Goal: Task Accomplishment & Management: Complete application form

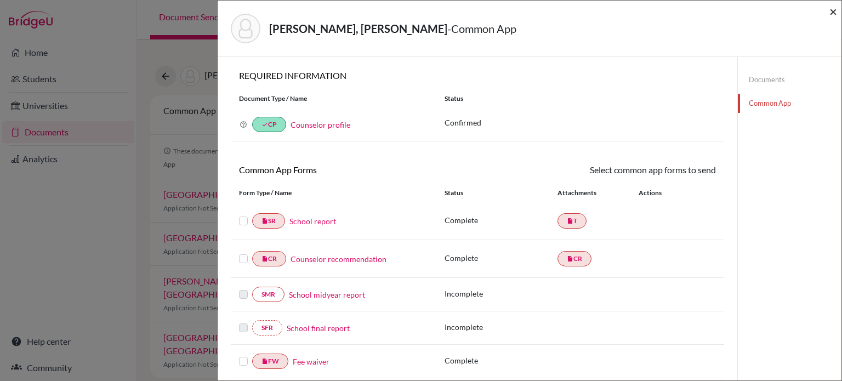
click at [835, 14] on span "×" at bounding box center [833, 11] width 8 height 16
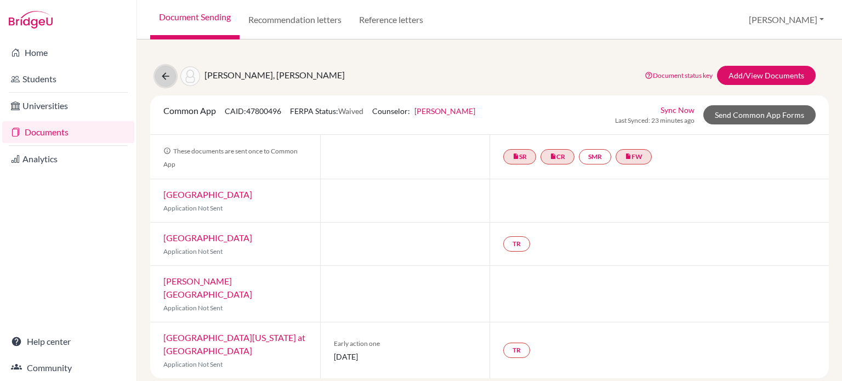
click at [167, 79] on icon at bounding box center [165, 76] width 11 height 11
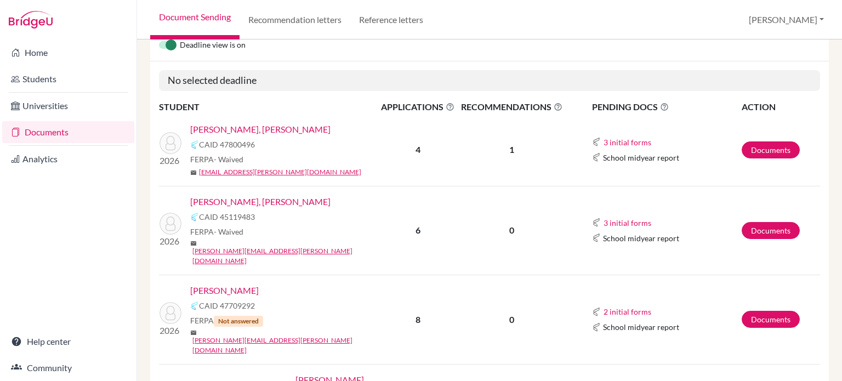
scroll to position [121, 0]
click at [256, 202] on link "Claire Weiner, Sophia" at bounding box center [260, 201] width 140 height 13
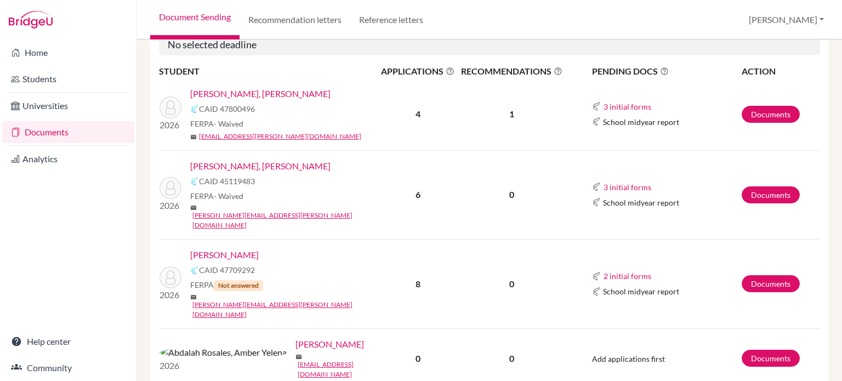
scroll to position [166, 0]
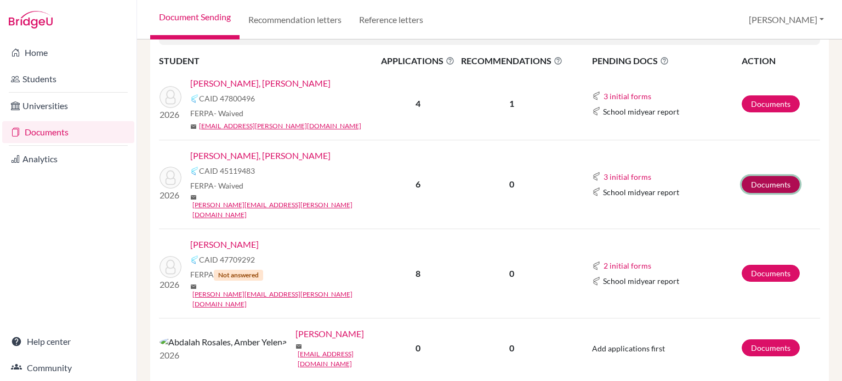
click at [756, 176] on link "Documents" at bounding box center [771, 184] width 58 height 17
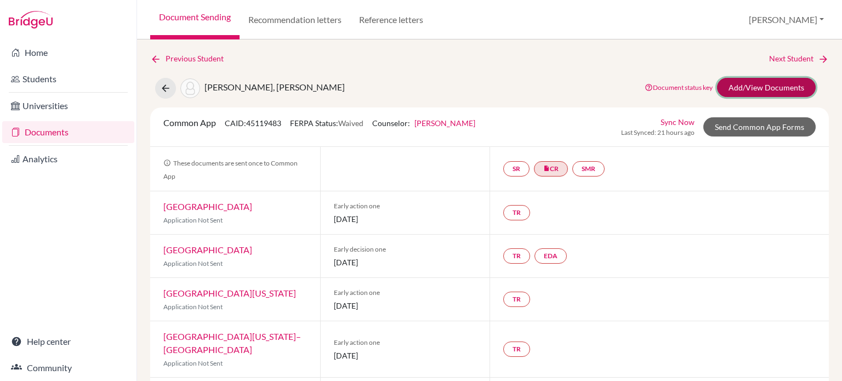
click at [751, 87] on link "Add/View Documents" at bounding box center [766, 87] width 99 height 19
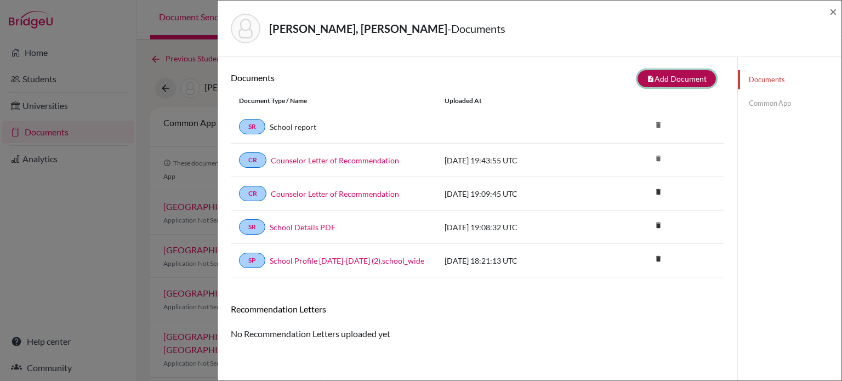
click at [666, 73] on button "note_add Add Document" at bounding box center [677, 78] width 78 height 17
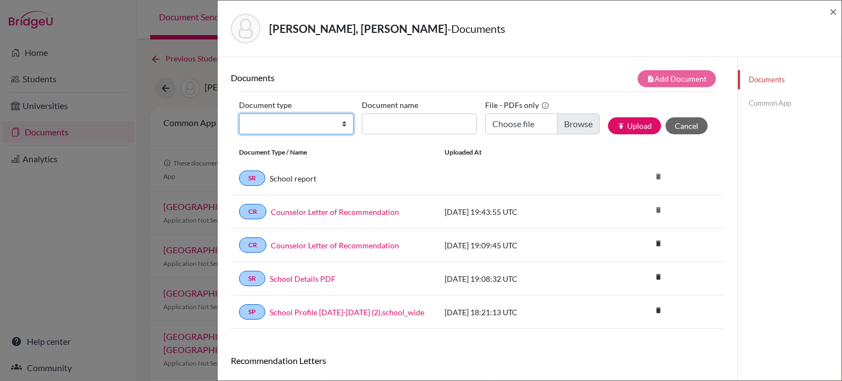
click at [311, 127] on select "Change explanation for Common App reports Counselor recommendation Internationa…" at bounding box center [296, 123] width 115 height 21
select select "2"
click at [239, 113] on select "Change explanation for Common App reports Counselor recommendation Internationa…" at bounding box center [296, 123] width 115 height 21
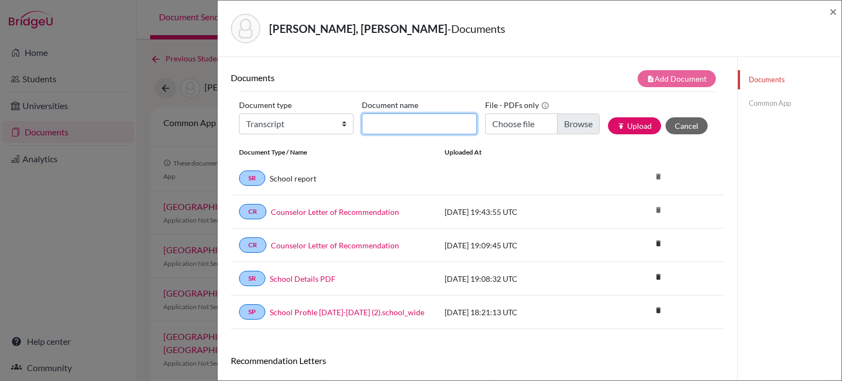
click at [401, 119] on input "Document name" at bounding box center [419, 123] width 115 height 21
type input "S"
type input "Sophia's transcript"
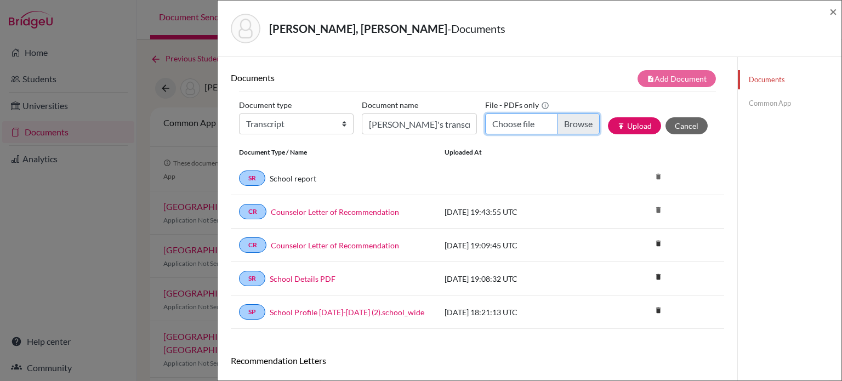
click at [573, 131] on input "Choose file" at bounding box center [542, 123] width 115 height 21
type input "C:\fakepath\Official Transcript Sophia Weiner (1).pdf"
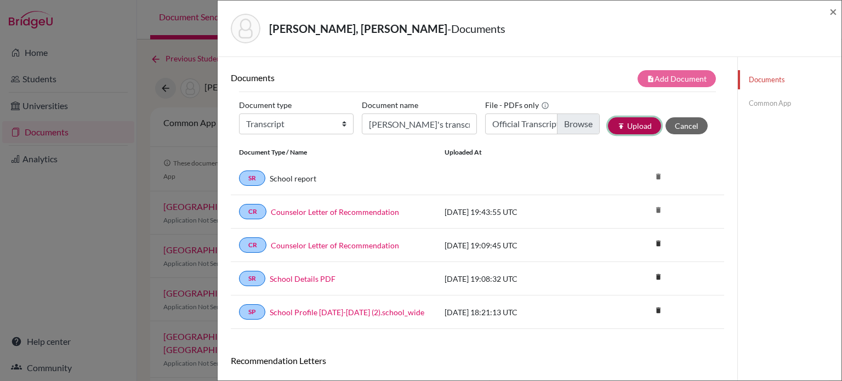
click at [635, 124] on button "publish Upload" at bounding box center [634, 125] width 53 height 17
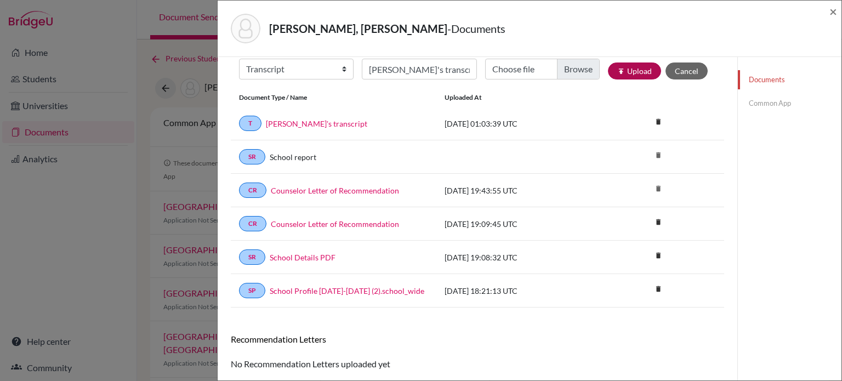
scroll to position [55, 0]
click at [770, 105] on link "Common App" at bounding box center [790, 103] width 104 height 19
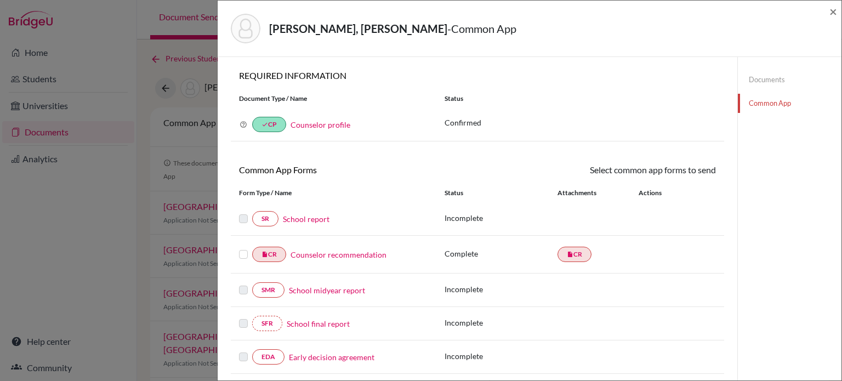
click at [763, 82] on link "Documents" at bounding box center [790, 79] width 104 height 19
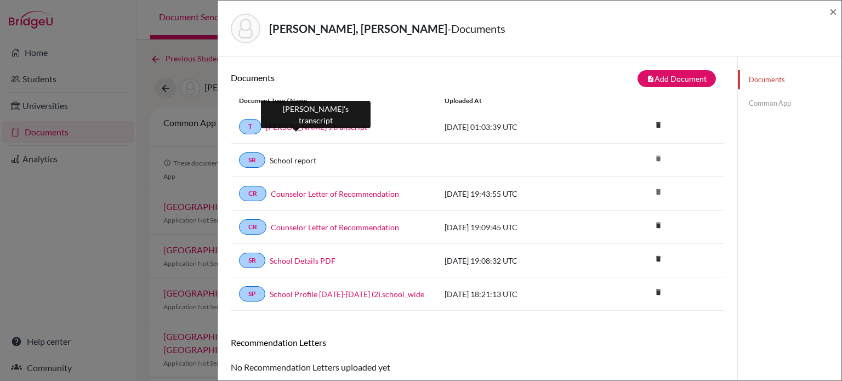
click at [317, 125] on link "[PERSON_NAME]'s transcript" at bounding box center [316, 127] width 101 height 12
click at [743, 105] on link "Common App" at bounding box center [790, 103] width 104 height 19
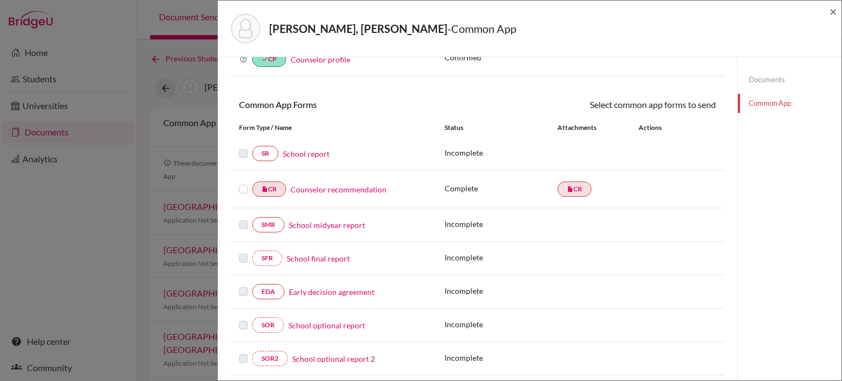
scroll to position [67, 0]
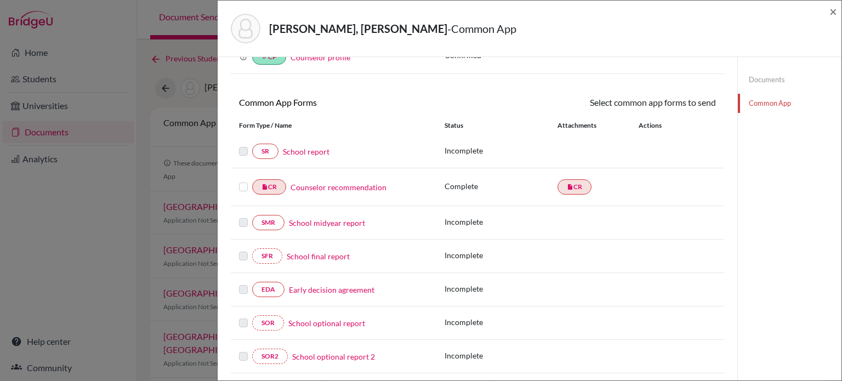
click at [300, 151] on link "School report" at bounding box center [306, 152] width 47 height 12
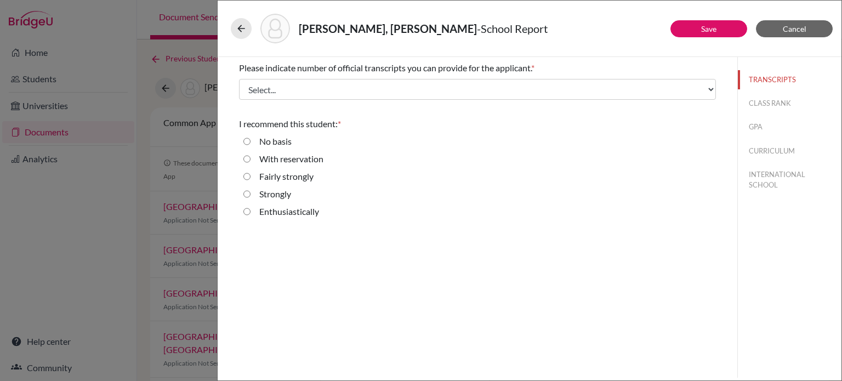
click at [248, 210] on input "Enthusiastically" at bounding box center [246, 211] width 7 height 13
radio input "true"
click at [707, 28] on link "Save" at bounding box center [708, 28] width 15 height 9
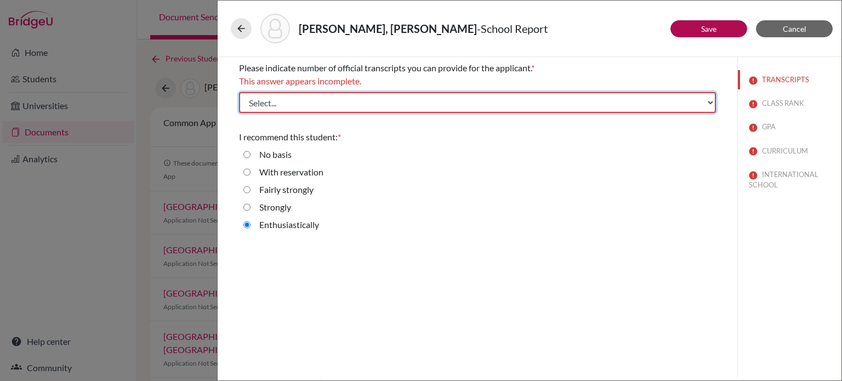
click at [500, 103] on select "Select... 1 2 3 4" at bounding box center [477, 102] width 477 height 21
select select "1"
click at [239, 92] on select "Select... 1 2 3 4" at bounding box center [477, 102] width 477 height 21
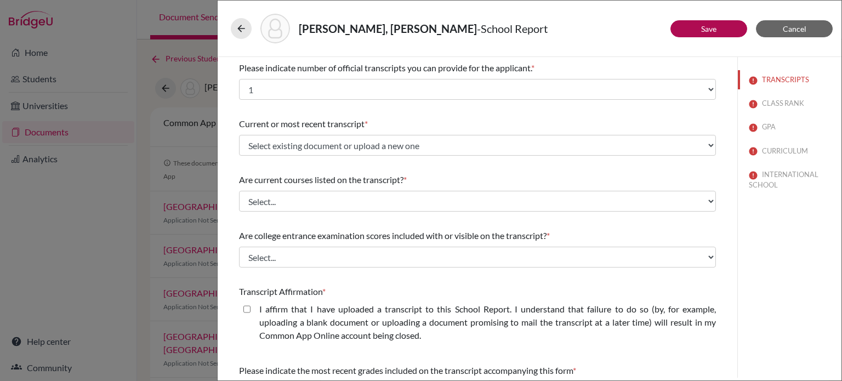
click at [320, 129] on div "Current or most recent transcript *" at bounding box center [477, 123] width 477 height 13
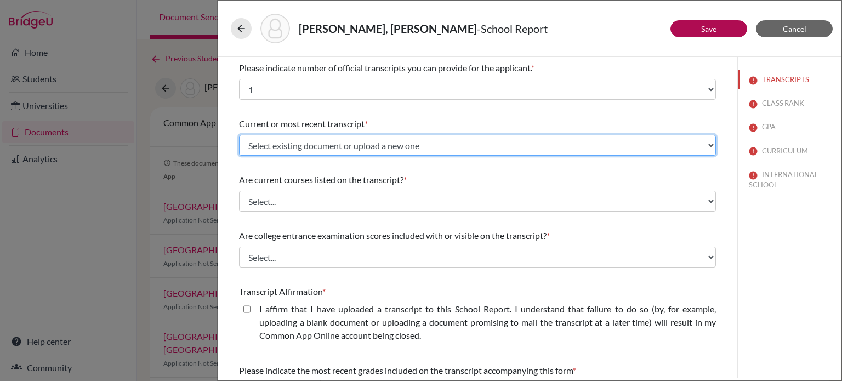
click at [325, 141] on select "Select existing document or upload a new one Sophia's transcript Upload New File" at bounding box center [477, 145] width 477 height 21
select select "687010"
click at [239, 135] on select "Select existing document or upload a new one Sophia's transcript Upload New File" at bounding box center [477, 145] width 477 height 21
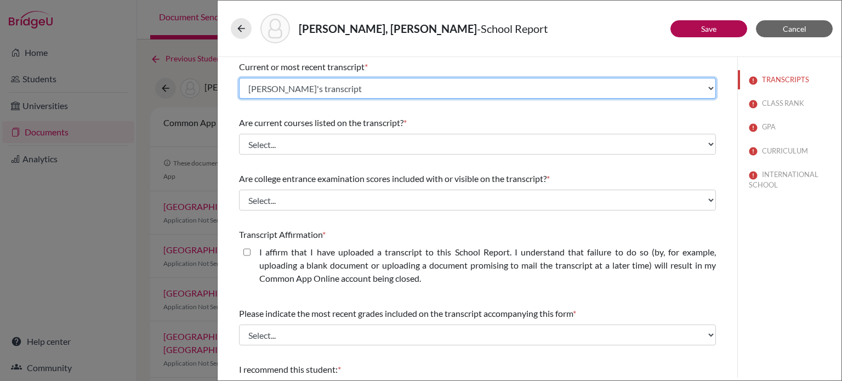
scroll to position [70, 0]
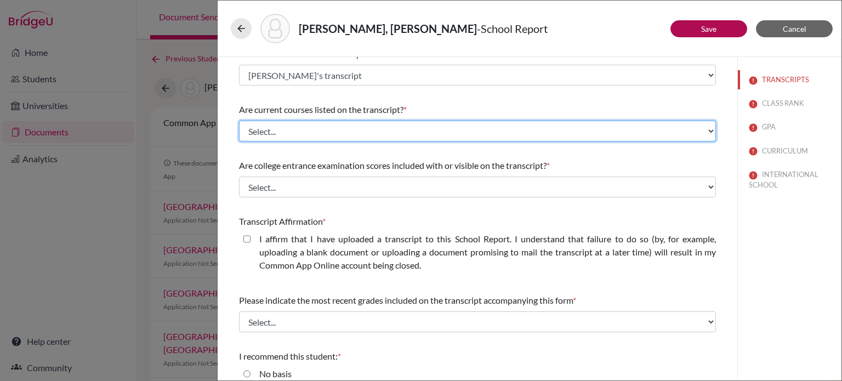
click at [329, 136] on select "Select... Yes No" at bounding box center [477, 131] width 477 height 21
select select "0"
click at [239, 121] on select "Select... Yes No" at bounding box center [477, 131] width 477 height 21
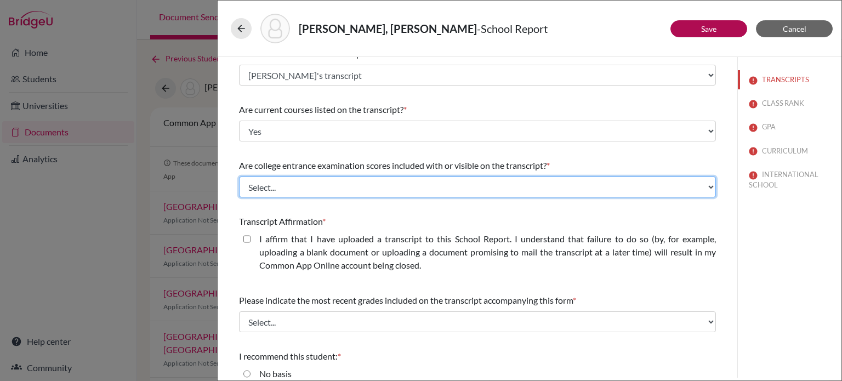
click at [306, 196] on select "Select... Yes No" at bounding box center [477, 187] width 477 height 21
select select "1"
click at [239, 177] on select "Select... Yes No" at bounding box center [477, 187] width 477 height 21
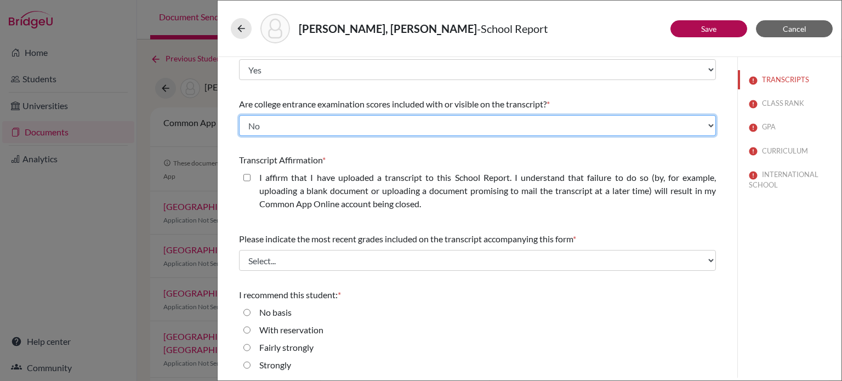
scroll to position [151, 0]
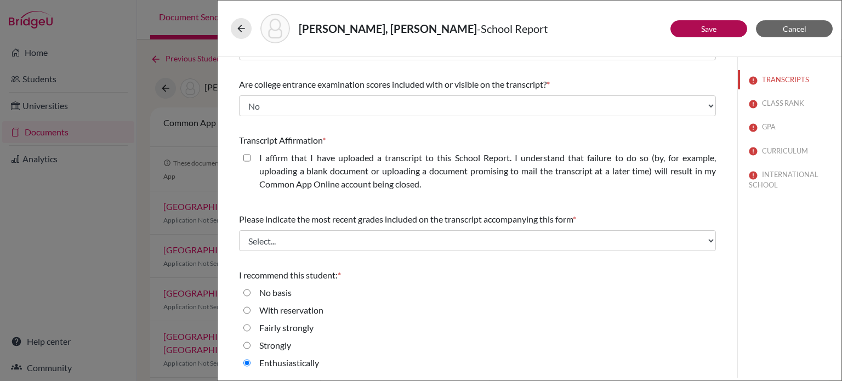
click at [251, 157] on div "I affirm that I have uploaded a transcript to this School Report. I understand …" at bounding box center [483, 173] width 465 height 44
click at [246, 158] on closed\ "I affirm that I have uploaded a transcript to this School Report. I understand …" at bounding box center [246, 157] width 7 height 13
checkbox closed\ "true"
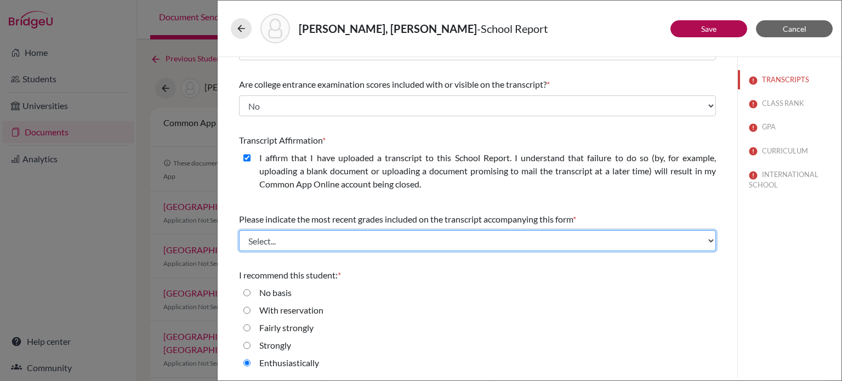
click at [322, 245] on select "Select... Final junior year grades 1st Quarter senior year grades 2nd Quarter/1…" at bounding box center [477, 240] width 477 height 21
select select "0"
click at [239, 230] on select "Select... Final junior year grades 1st Quarter senior year grades 2nd Quarter/1…" at bounding box center [477, 240] width 477 height 21
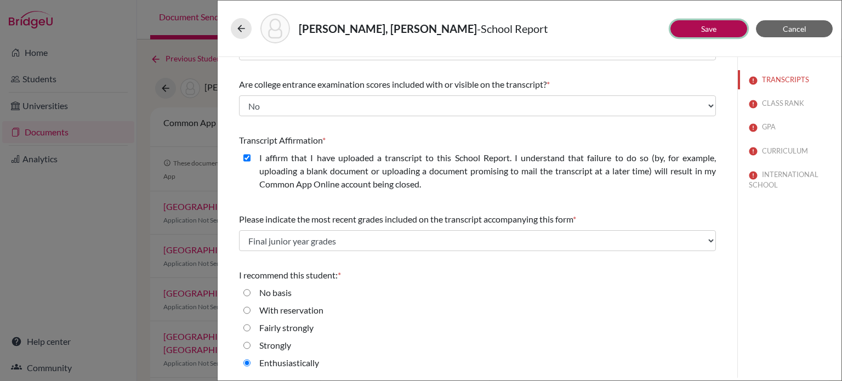
click at [715, 24] on link "Save" at bounding box center [708, 28] width 15 height 9
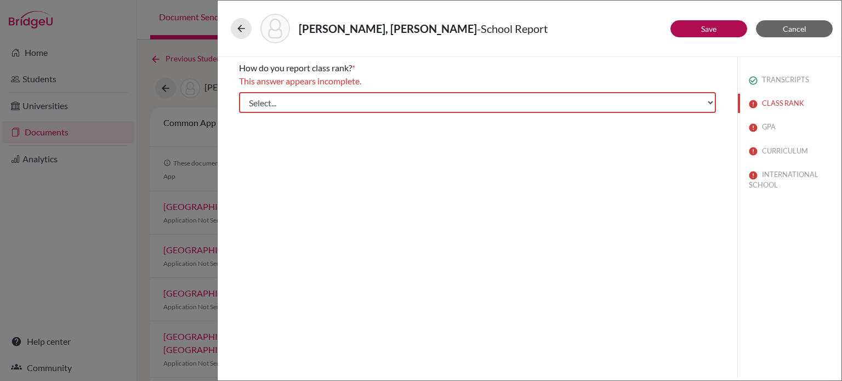
scroll to position [0, 0]
click at [452, 100] on select "Select... Exact Decile Quintile Quartile None" at bounding box center [477, 102] width 477 height 21
select select "5"
click at [239, 92] on select "Select... Exact Decile Quintile Quartile None" at bounding box center [477, 102] width 477 height 21
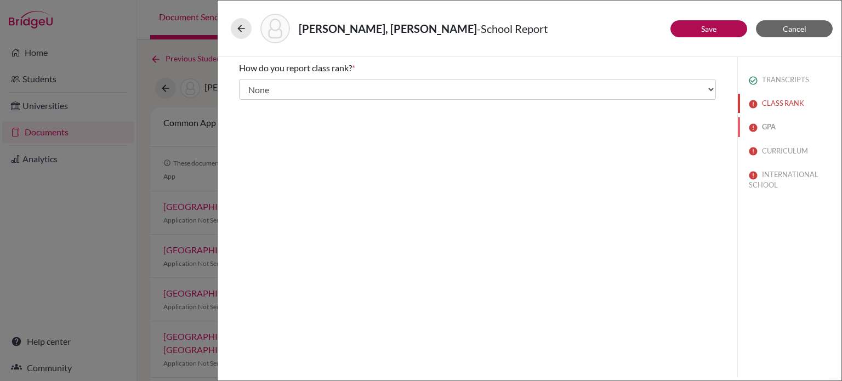
click at [767, 124] on button "GPA" at bounding box center [790, 126] width 104 height 19
click at [247, 97] on input "Yes" at bounding box center [246, 98] width 7 height 13
radio input "true"
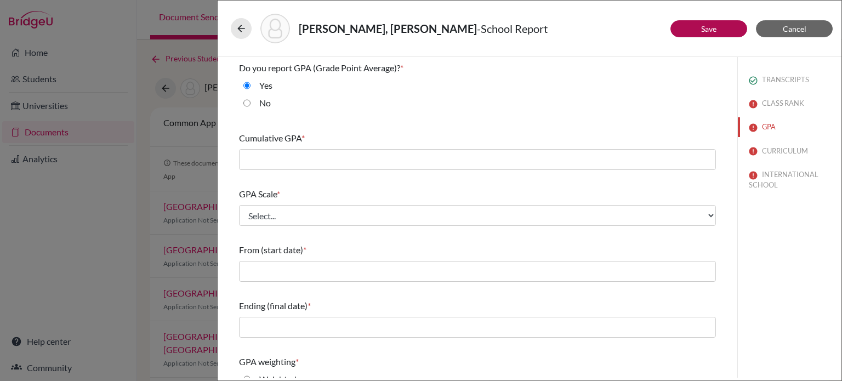
scroll to position [67, 0]
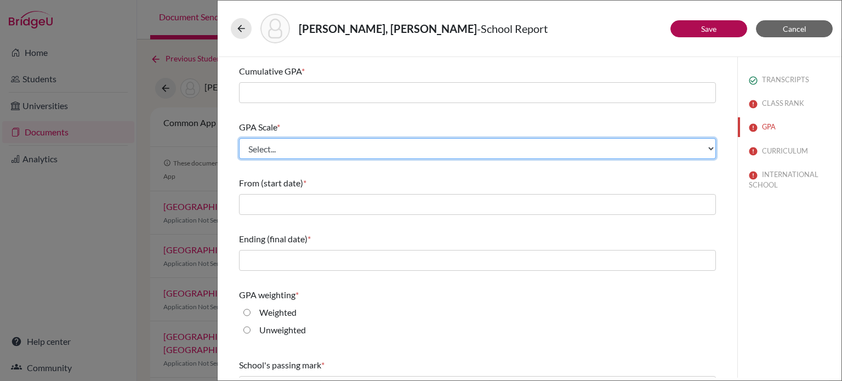
click at [318, 156] on select "Select... 4 5 6 7 8 9 10 11 12 13 14 15 16 17 18 19 20 100" at bounding box center [477, 148] width 477 height 21
select select "7"
click at [239, 138] on select "Select... 4 5 6 7 8 9 10 11 12 13 14 15 16 17 18 19 20 100" at bounding box center [477, 148] width 477 height 21
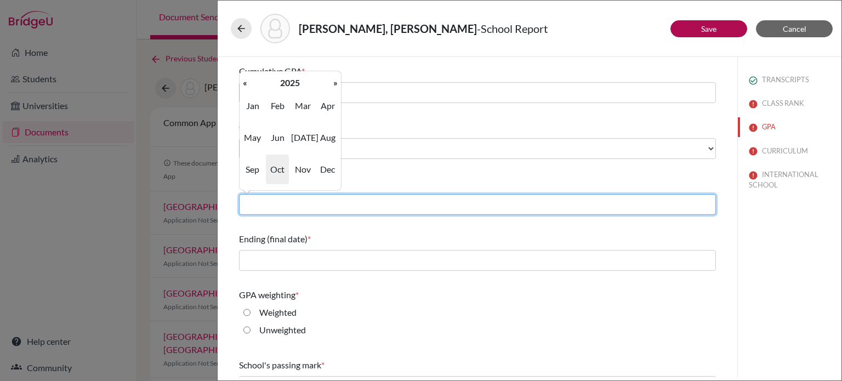
click at [320, 202] on input "text" at bounding box center [477, 204] width 477 height 21
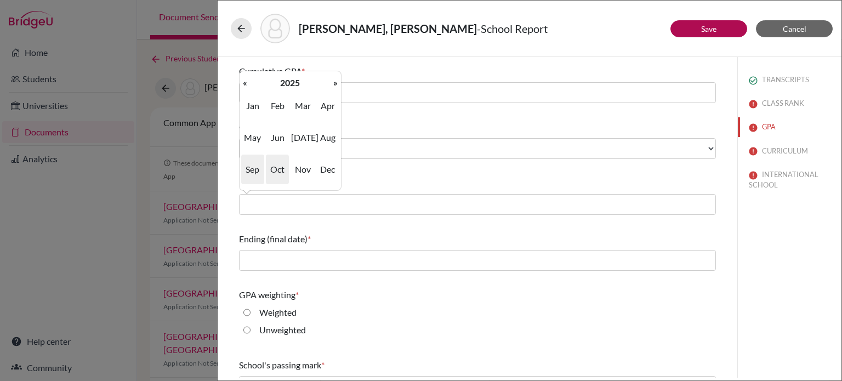
click at [252, 169] on span "Sep" at bounding box center [252, 170] width 23 height 30
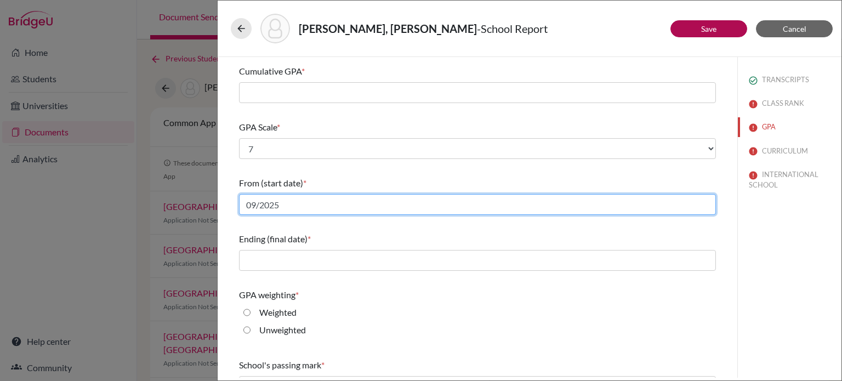
click at [288, 198] on input "09/2025" at bounding box center [477, 204] width 477 height 21
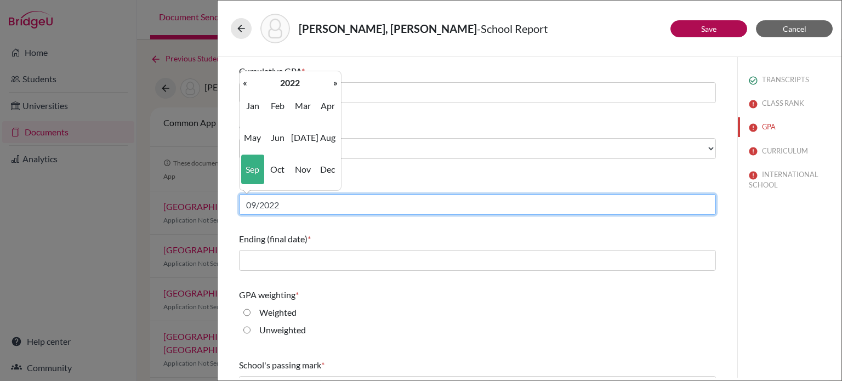
type input "09/2022"
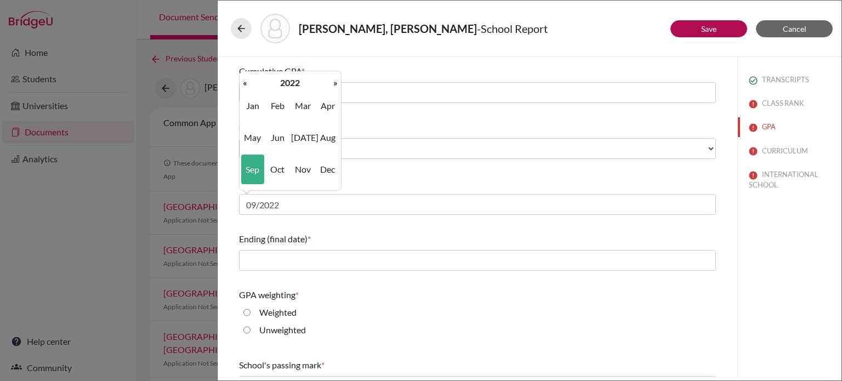
click at [255, 172] on span "Sep" at bounding box center [252, 170] width 23 height 30
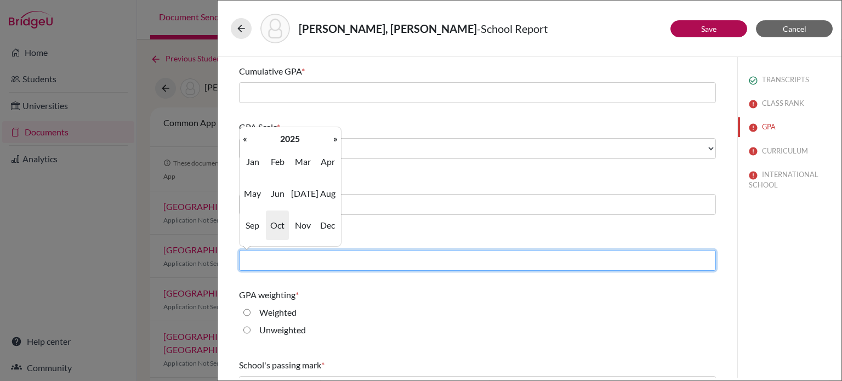
click at [272, 260] on input "text" at bounding box center [477, 260] width 477 height 21
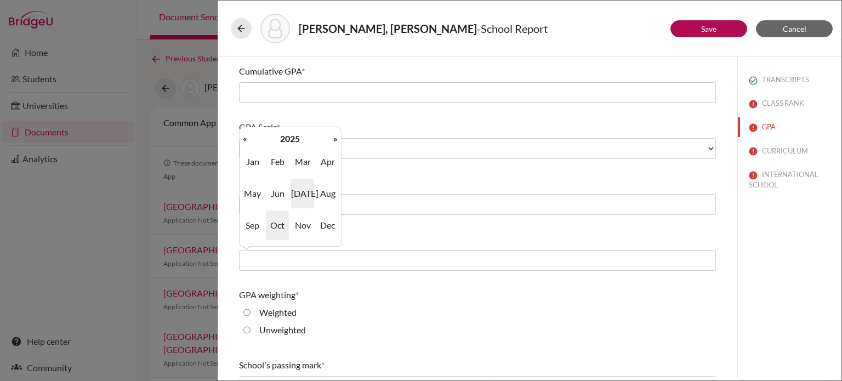
click at [296, 195] on span "Jul" at bounding box center [302, 194] width 23 height 30
type input "07/2025"
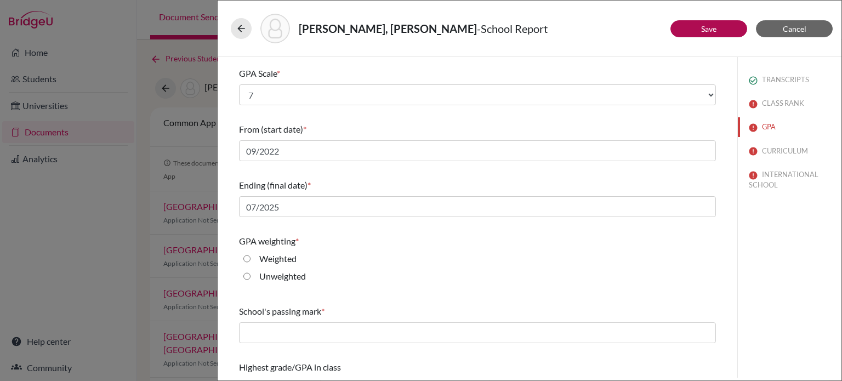
scroll to position [122, 0]
click at [247, 258] on input "Weighted" at bounding box center [246, 257] width 7 height 13
radio input "true"
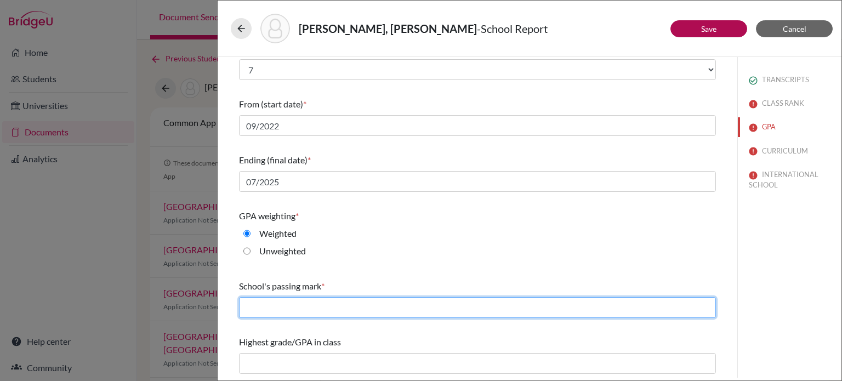
click at [254, 300] on input "text" at bounding box center [477, 307] width 477 height 21
type input "1.8"
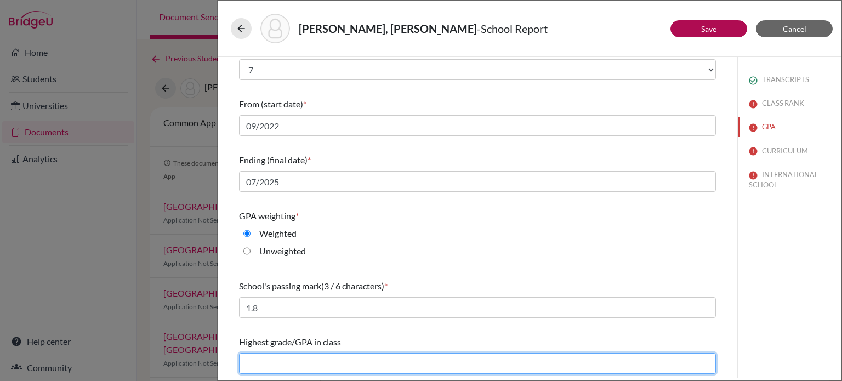
click at [288, 356] on input "text" at bounding box center [477, 363] width 477 height 21
type input "6"
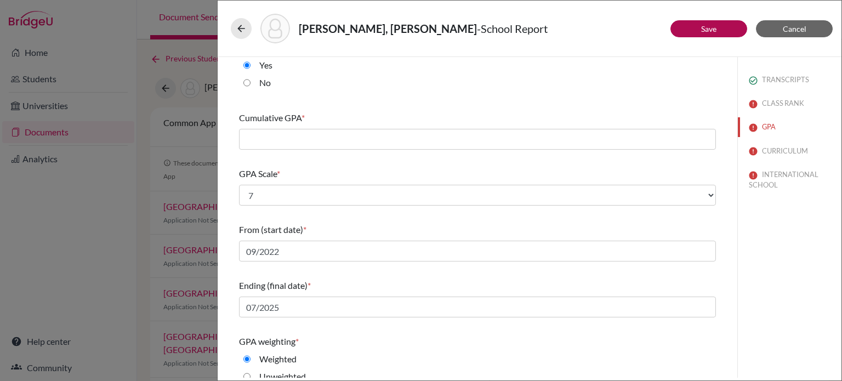
scroll to position [0, 0]
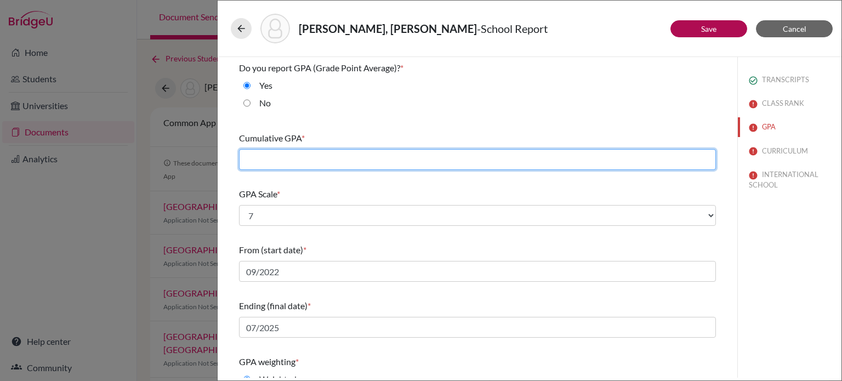
click at [295, 162] on input "text" at bounding box center [477, 159] width 477 height 21
type input "6.5"
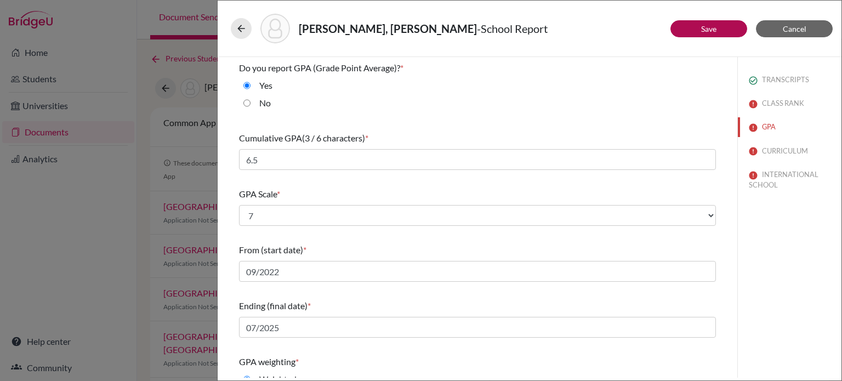
click at [362, 113] on div "No" at bounding box center [477, 105] width 477 height 18
click at [764, 152] on button "CURRICULUM" at bounding box center [790, 150] width 104 height 19
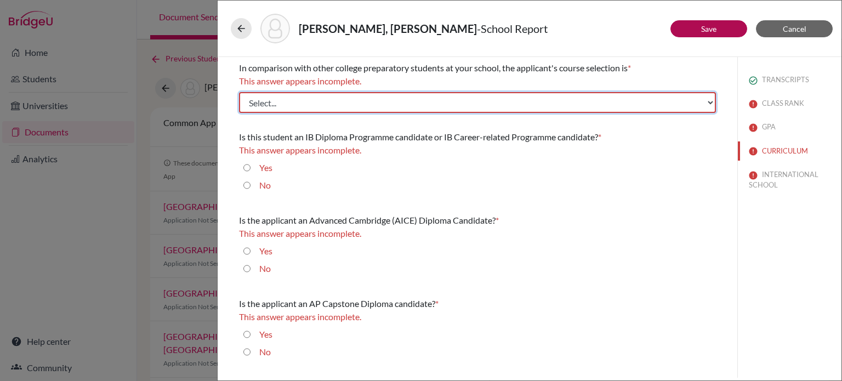
click at [553, 107] on select "Select... Less than demanding Average Demanding Very demanding Most demanding P…" at bounding box center [477, 102] width 477 height 21
select select "4"
click at [239, 92] on select "Select... Less than demanding Average Demanding Very demanding Most demanding P…" at bounding box center [477, 102] width 477 height 21
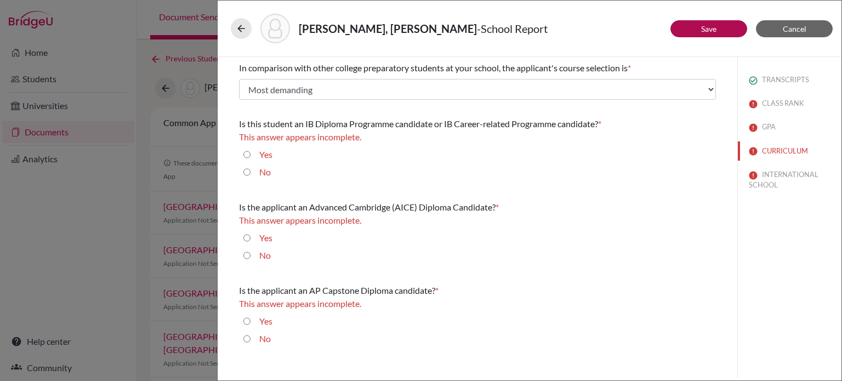
click at [248, 155] on input "Yes" at bounding box center [246, 154] width 7 height 13
radio input "true"
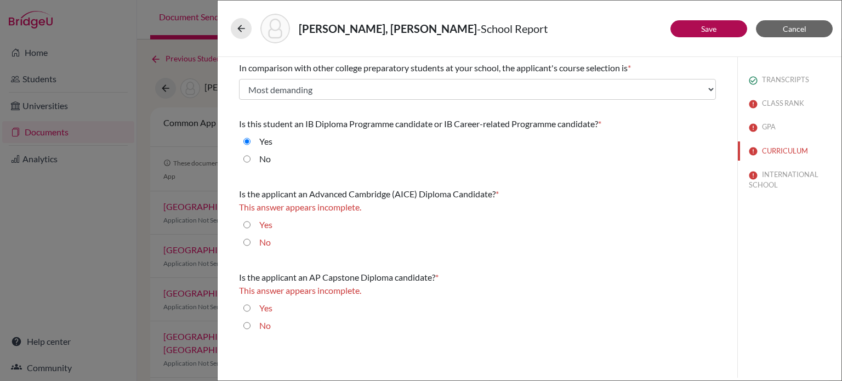
click at [246, 243] on input "No" at bounding box center [246, 242] width 7 height 13
radio input "true"
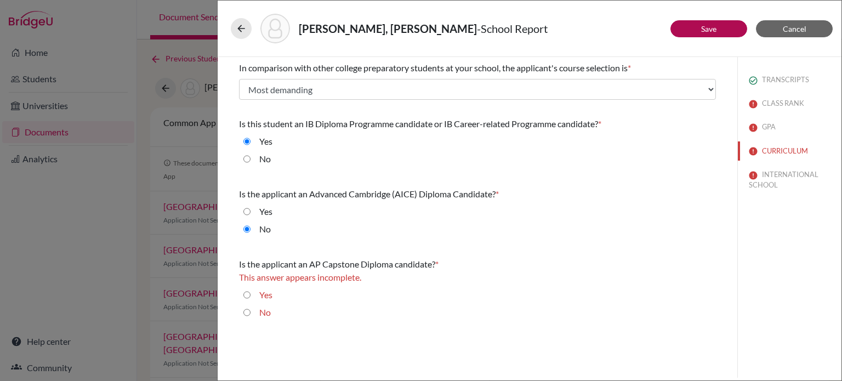
click at [244, 315] on input "No" at bounding box center [246, 312] width 7 height 13
radio input "true"
click at [708, 36] on button "Save" at bounding box center [708, 28] width 77 height 17
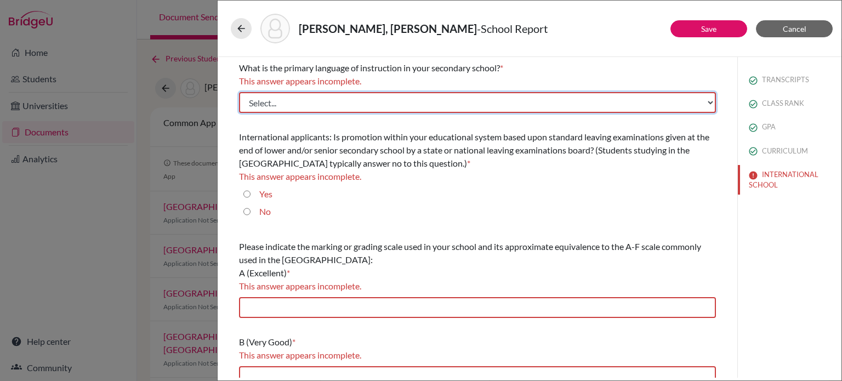
click at [474, 103] on select "Select... Albanian Arabic Armenian Assamese Azerbaijani Belarusian Bengali Bulg…" at bounding box center [477, 102] width 477 height 21
select select "14"
click at [239, 92] on select "Select... Albanian Arabic Armenian Assamese Azerbaijani Belarusian Bengali Bulg…" at bounding box center [477, 102] width 477 height 21
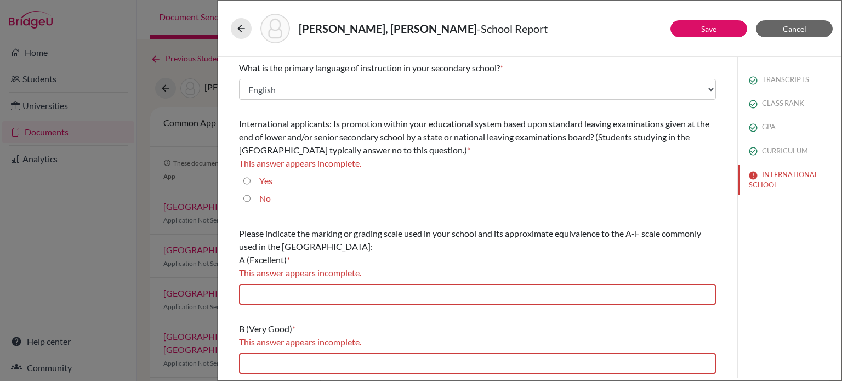
click at [247, 206] on div "No" at bounding box center [477, 201] width 477 height 18
click at [243, 194] on input "No" at bounding box center [246, 198] width 7 height 13
radio input "true"
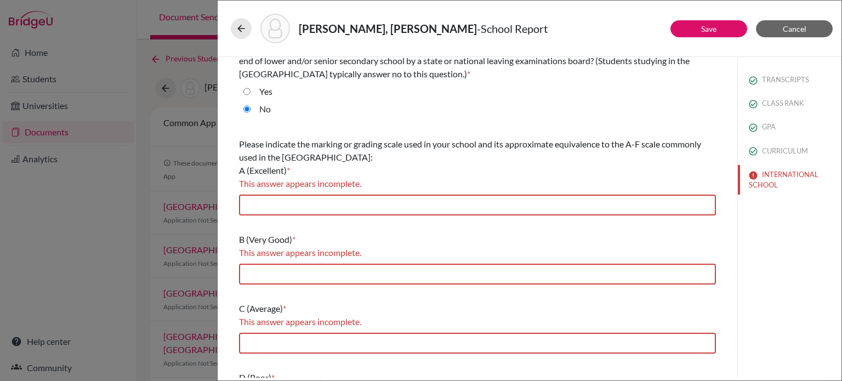
scroll to position [79, 0]
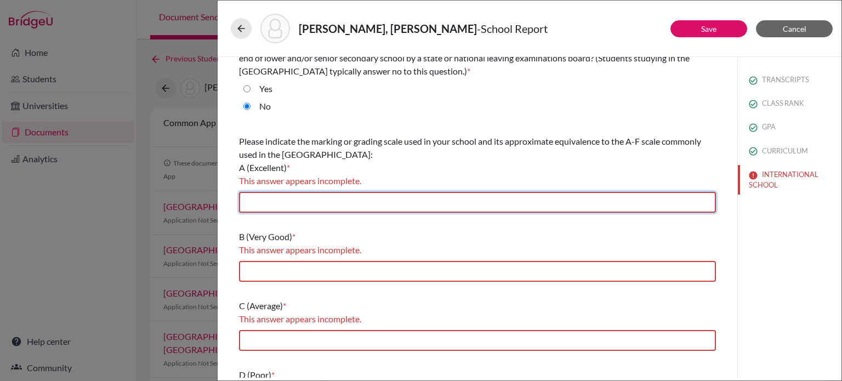
click at [351, 202] on input "text" at bounding box center [477, 202] width 477 height 21
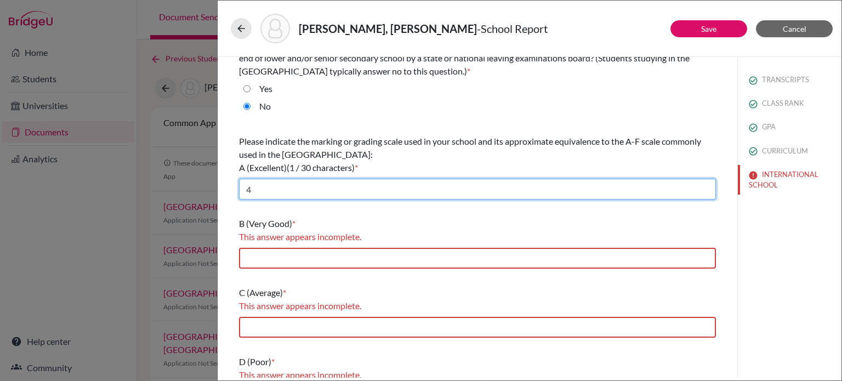
click at [316, 192] on input "4" at bounding box center [477, 189] width 477 height 21
type input "4"
click at [316, 192] on input "7" at bounding box center [477, 189] width 477 height 21
type input "7"
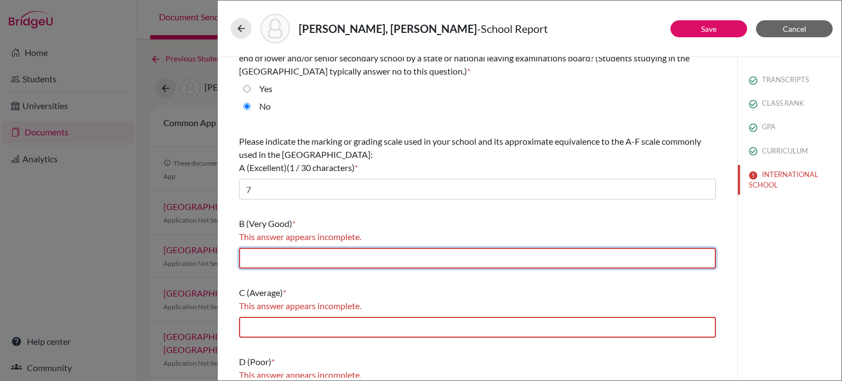
click at [278, 259] on input "text" at bounding box center [477, 258] width 477 height 21
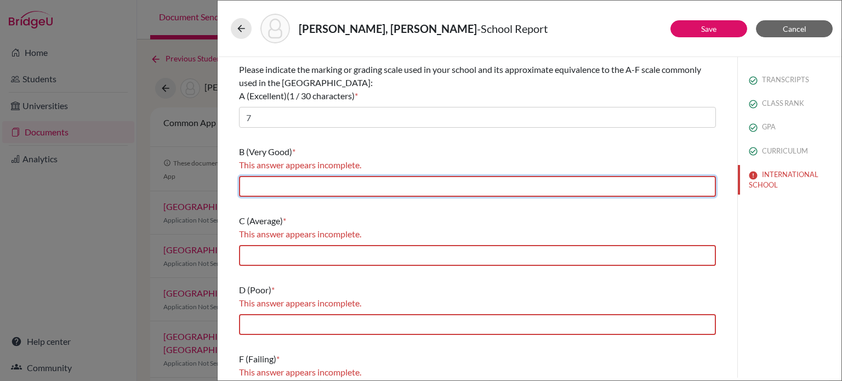
scroll to position [151, 0]
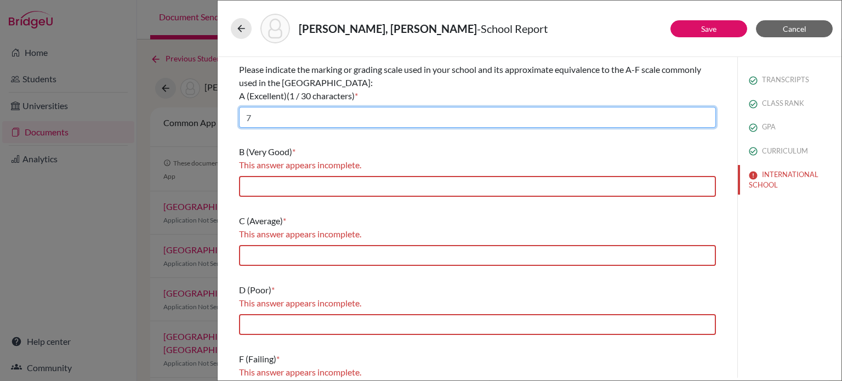
click at [272, 114] on input "7" at bounding box center [477, 117] width 477 height 21
type input "6"
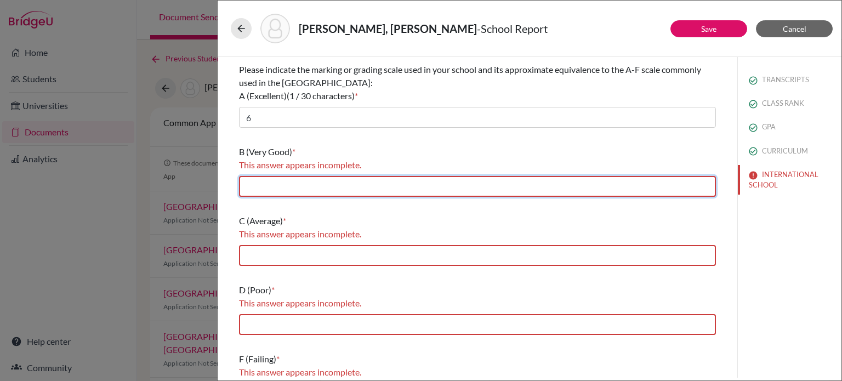
click at [262, 184] on input "text" at bounding box center [477, 186] width 477 height 21
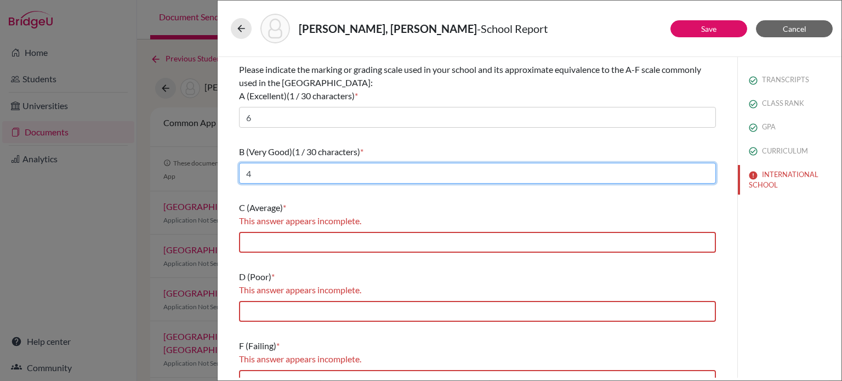
type input "4"
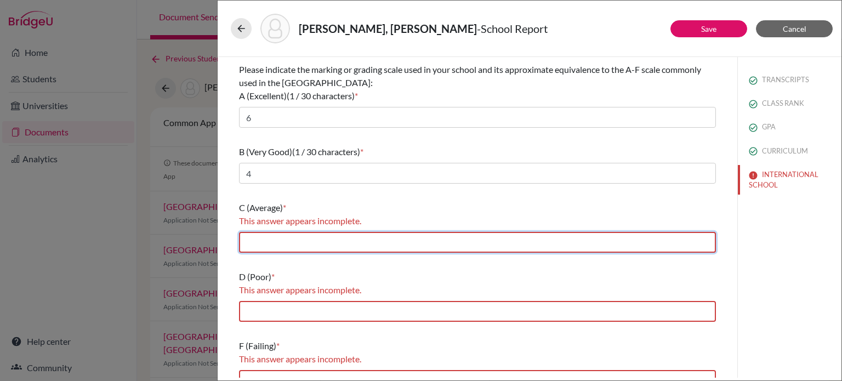
click at [298, 234] on input "text" at bounding box center [477, 242] width 477 height 21
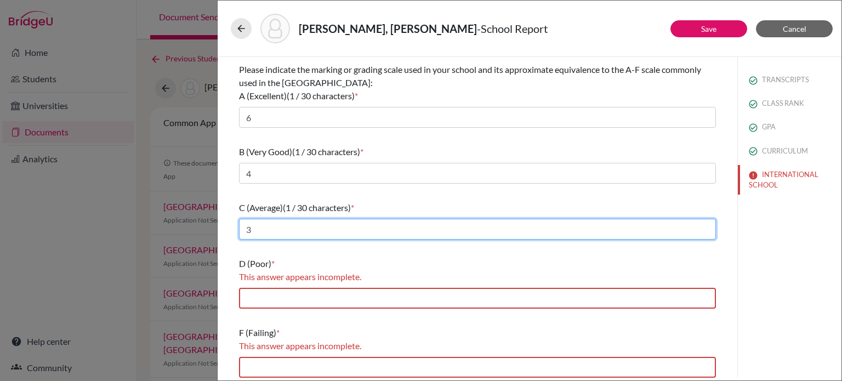
type input "3"
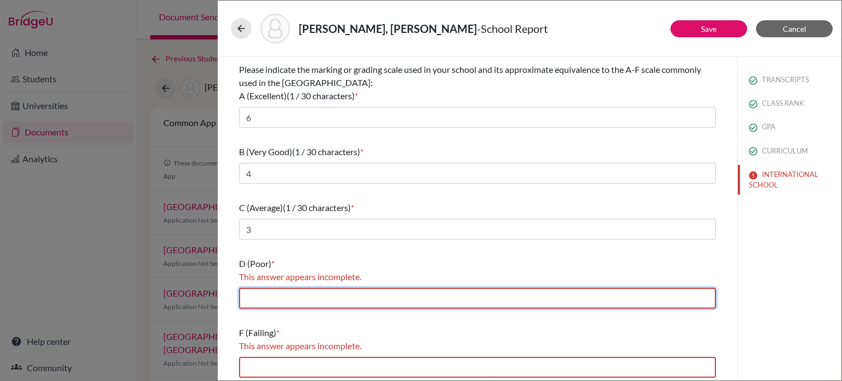
click at [333, 302] on input "text" at bounding box center [477, 298] width 477 height 21
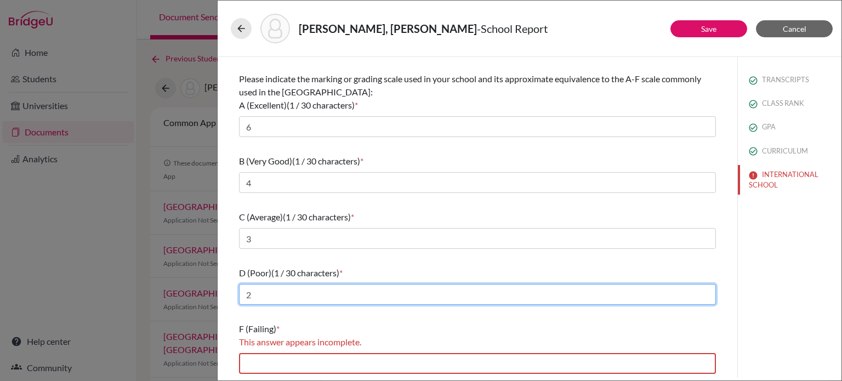
type input "2"
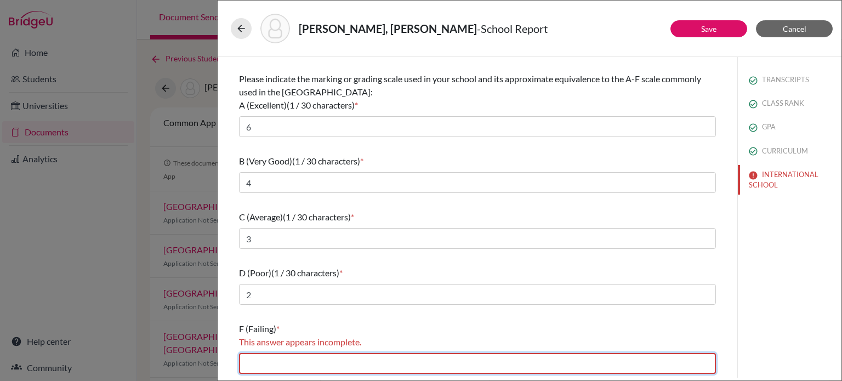
click at [316, 362] on input "text" at bounding box center [477, 363] width 477 height 21
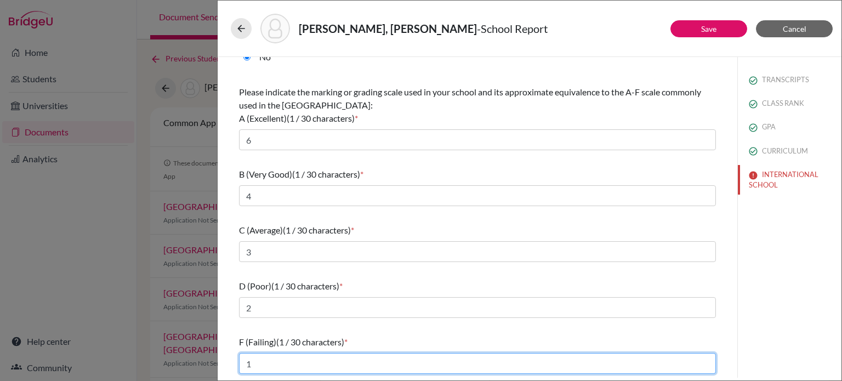
scroll to position [0, 0]
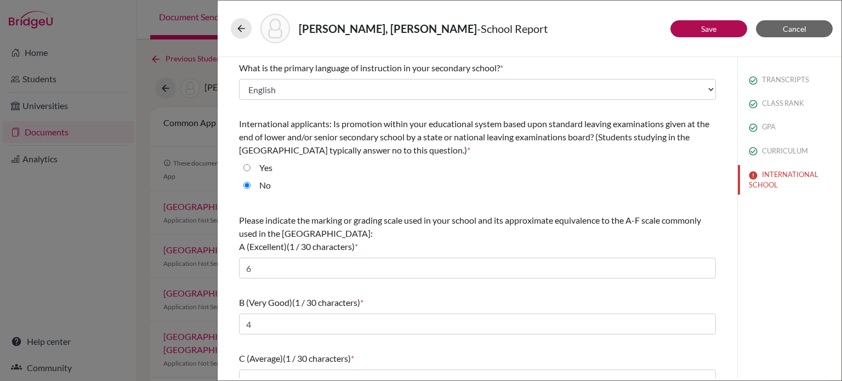
type input "1"
click at [730, 28] on button "Save" at bounding box center [708, 28] width 77 height 17
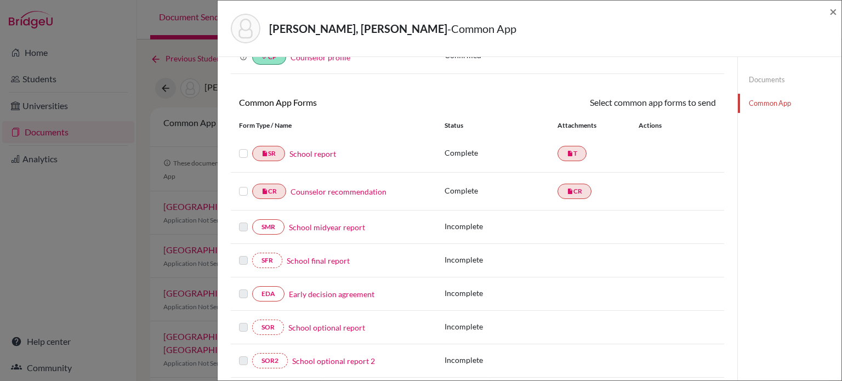
scroll to position [111, 0]
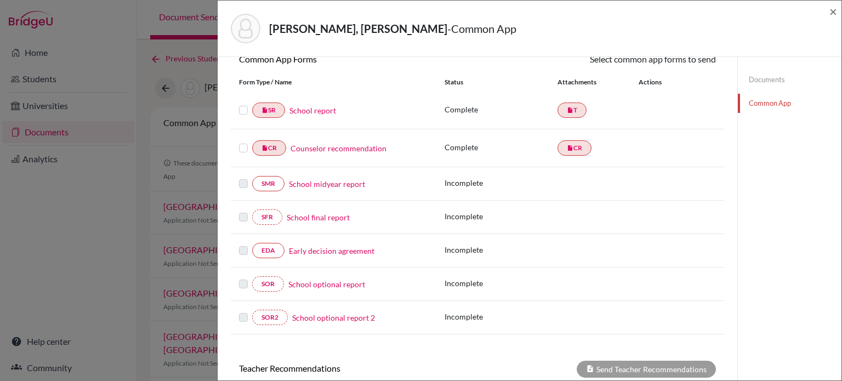
click at [299, 110] on link "School report" at bounding box center [312, 111] width 47 height 12
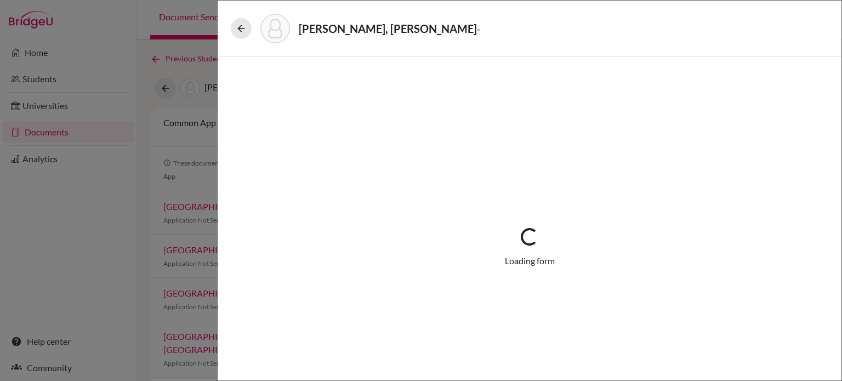
select select "1"
select select "687010"
select select "0"
select select "1"
select select "0"
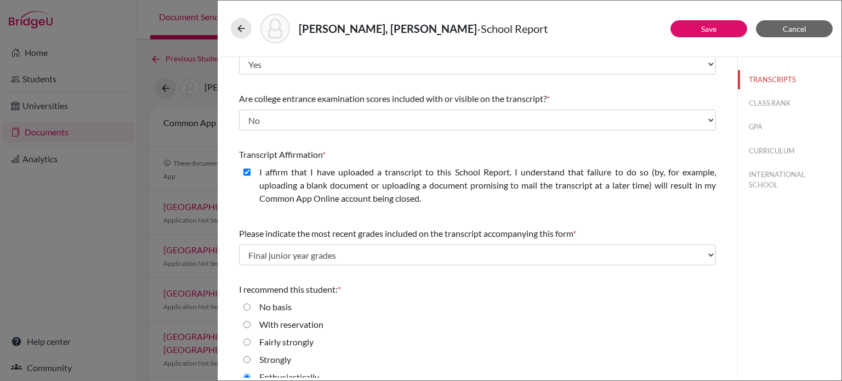
scroll to position [151, 0]
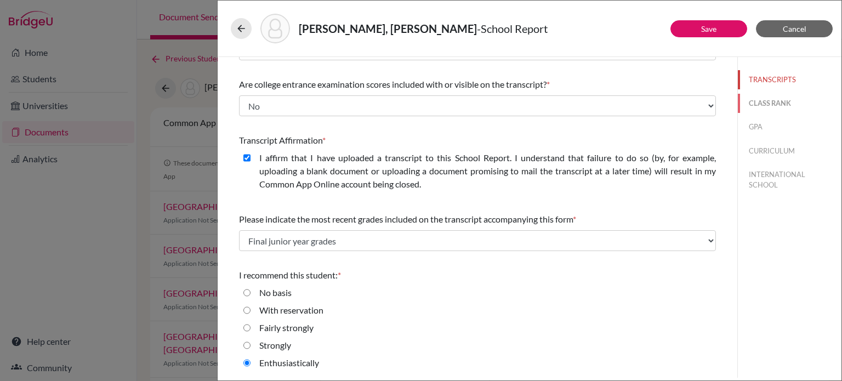
click at [752, 104] on button "CLASS RANK" at bounding box center [790, 103] width 104 height 19
select select "5"
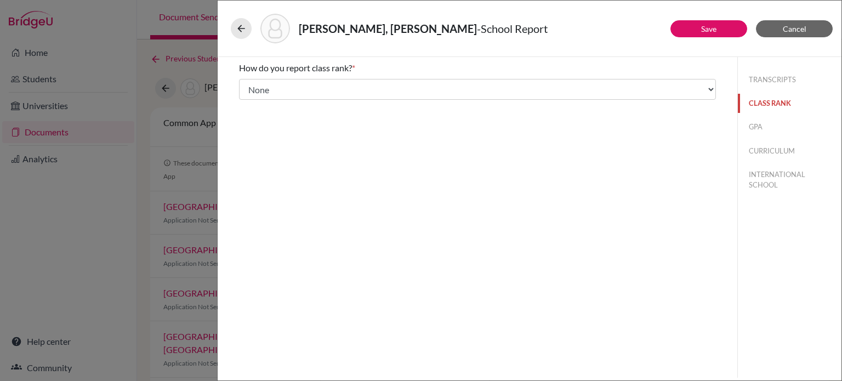
scroll to position [0, 0]
click at [756, 127] on button "GPA" at bounding box center [790, 126] width 104 height 19
type input "6.5"
select select "7"
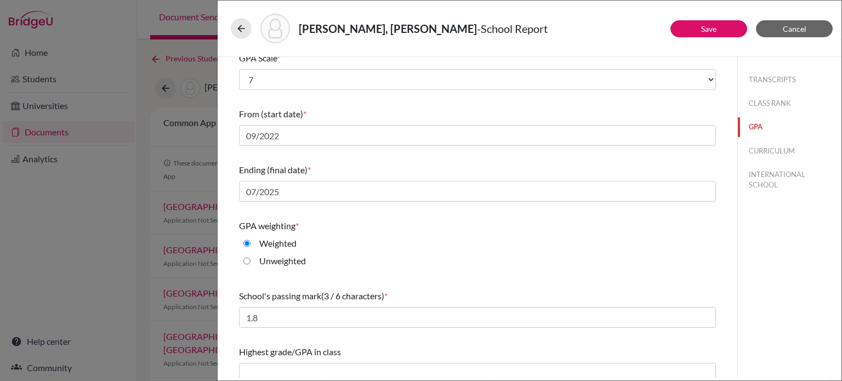
scroll to position [146, 0]
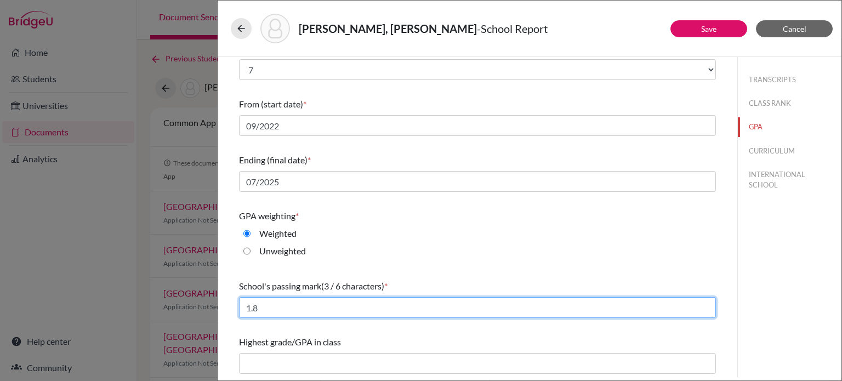
click at [309, 304] on input "1.8" at bounding box center [477, 307] width 477 height 21
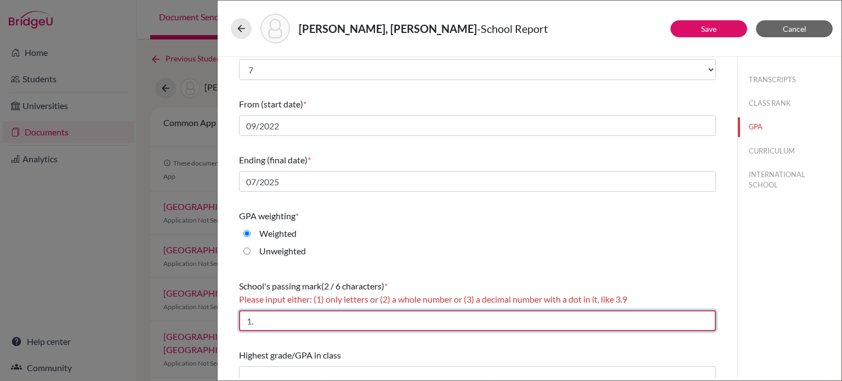
type input "1"
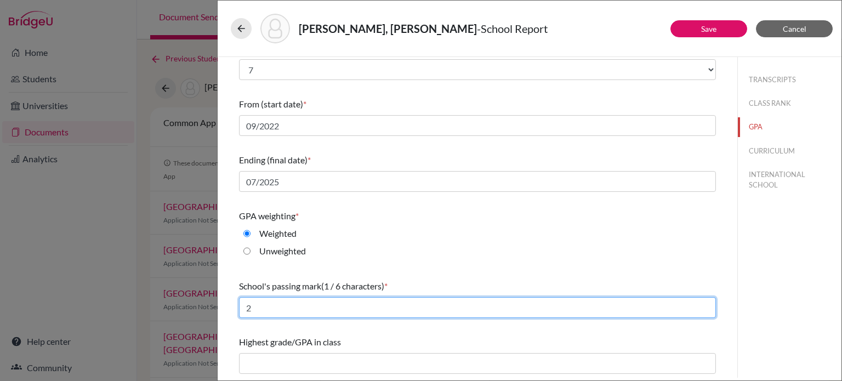
type input "2"
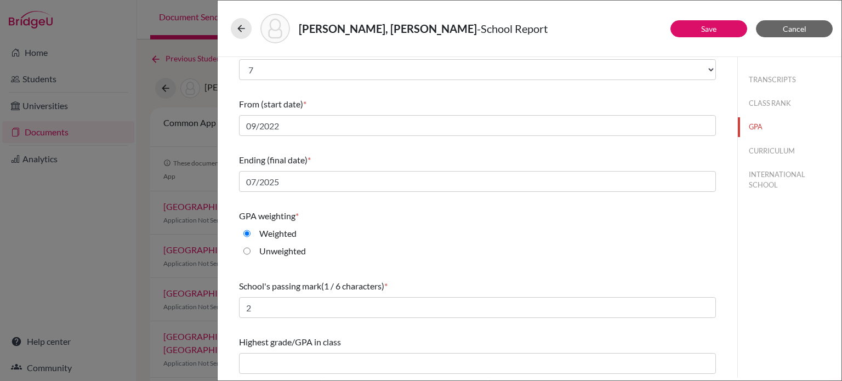
click at [601, 195] on div "Ending (final date) * 07/2025" at bounding box center [477, 172] width 477 height 47
click at [754, 149] on button "CURRICULUM" at bounding box center [790, 150] width 104 height 19
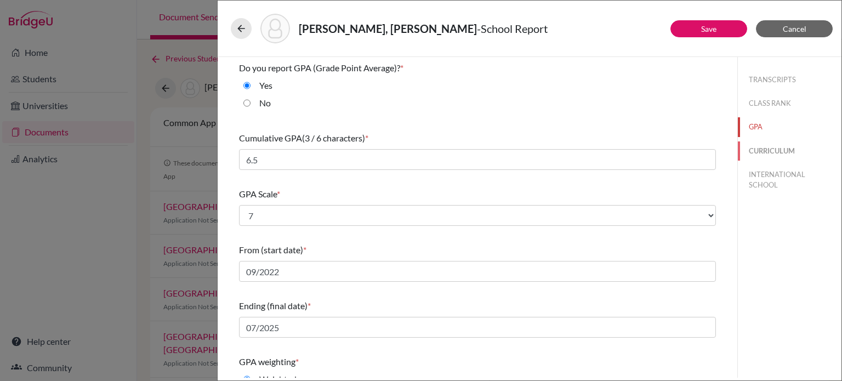
select select "4"
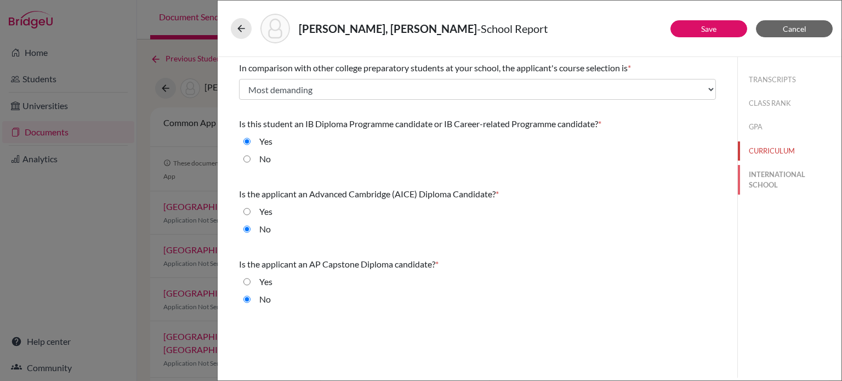
click at [766, 178] on button "INTERNATIONAL SCHOOL" at bounding box center [790, 180] width 104 height 30
radio input "true"
select select "14"
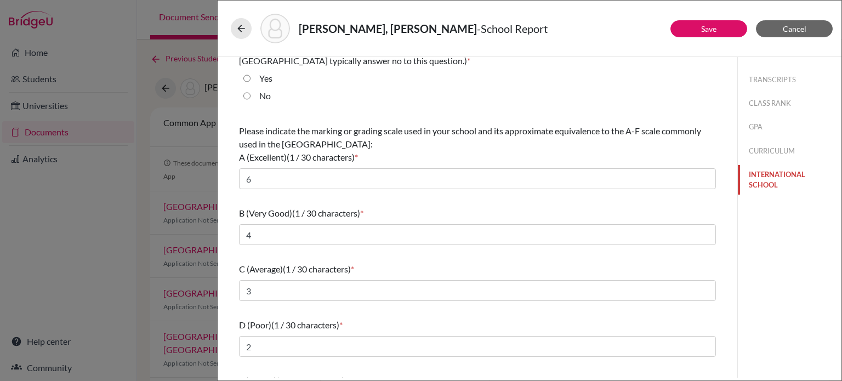
scroll to position [128, 0]
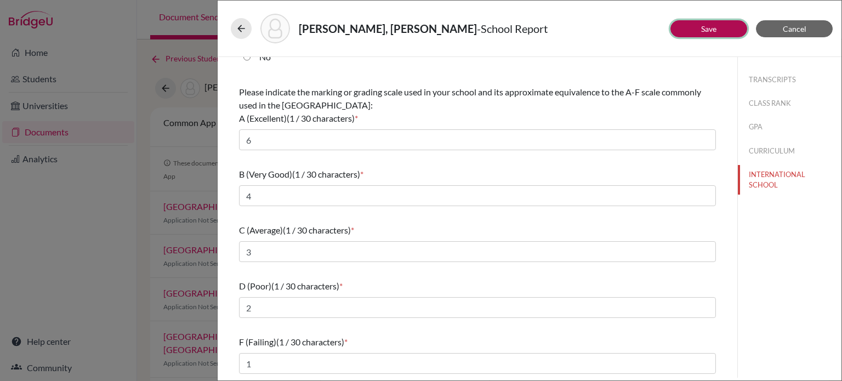
click at [706, 35] on button "Save" at bounding box center [708, 28] width 77 height 17
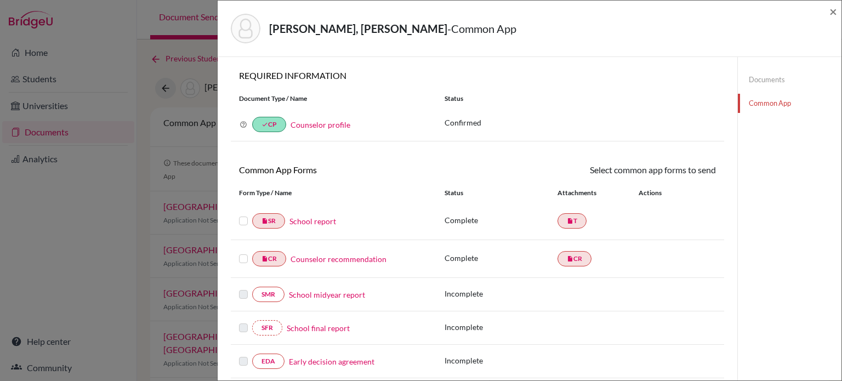
click at [244, 214] on label at bounding box center [243, 214] width 9 height 0
click at [0, 0] on input "checkbox" at bounding box center [0, 0] width 0 height 0
click at [243, 253] on label at bounding box center [243, 253] width 9 height 0
click at [0, 0] on input "checkbox" at bounding box center [0, 0] width 0 height 0
click at [680, 174] on icon at bounding box center [684, 171] width 8 height 8
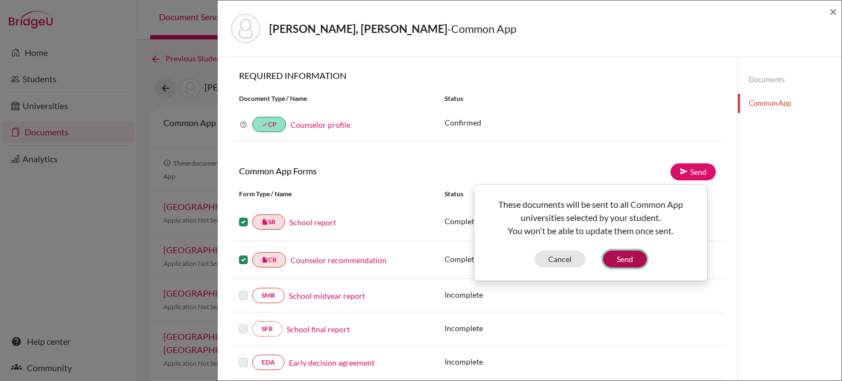
click at [628, 256] on button "Send" at bounding box center [625, 259] width 44 height 17
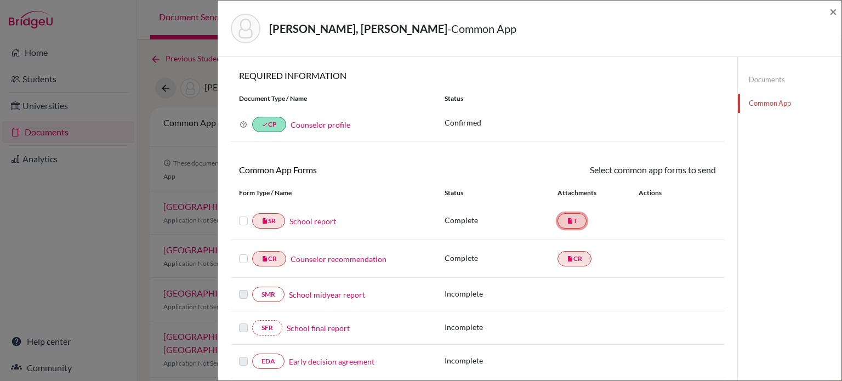
click at [575, 223] on link "insert_drive_file T" at bounding box center [572, 220] width 29 height 15
click at [316, 217] on link "School report" at bounding box center [312, 221] width 47 height 12
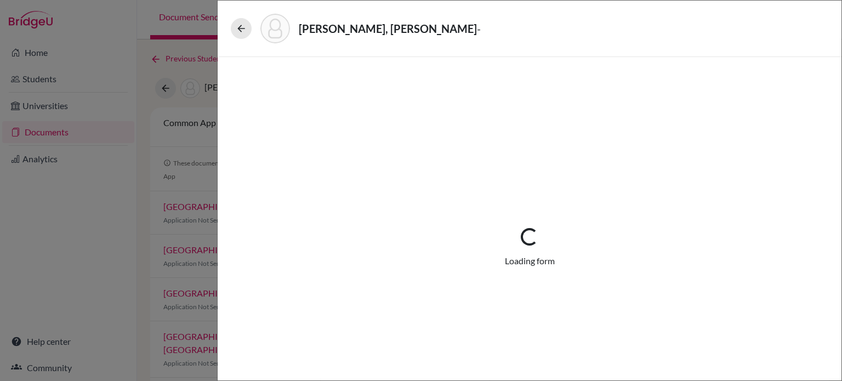
select select "1"
select select "687010"
select select "0"
select select "1"
select select "0"
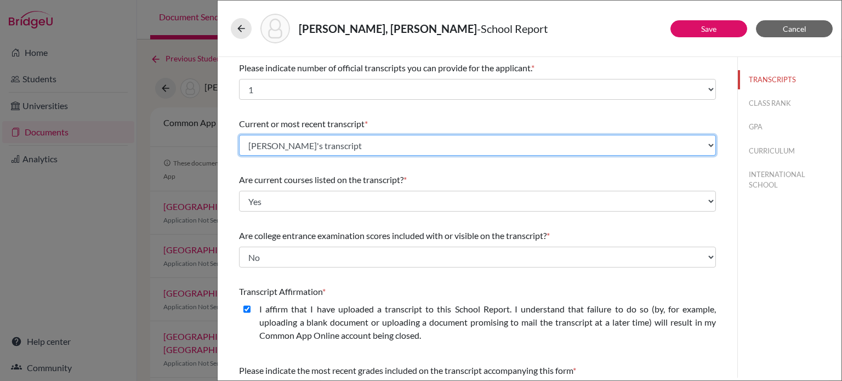
click at [310, 148] on select "Select existing document or upload a new one Sophia's transcript Upload New File" at bounding box center [477, 145] width 477 height 21
click at [239, 135] on select "Select existing document or upload a new one Sophia's transcript Upload New File" at bounding box center [477, 145] width 477 height 21
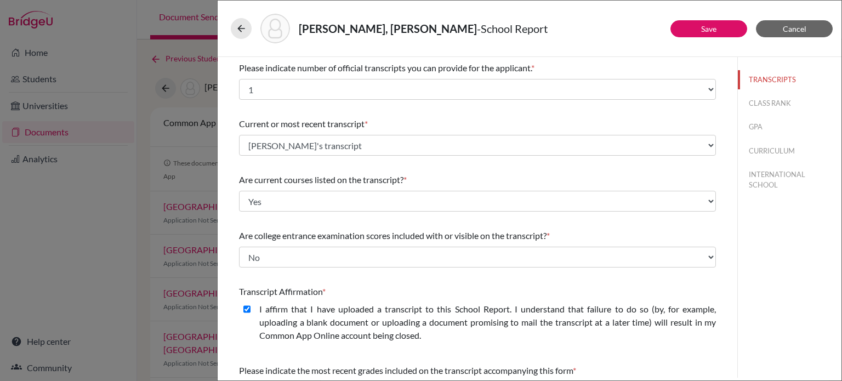
drag, startPoint x: 278, startPoint y: 158, endPoint x: 282, endPoint y: 148, distance: 11.1
click at [282, 148] on div "Current or most recent transcript * Select existing document or upload a new on…" at bounding box center [477, 136] width 477 height 47
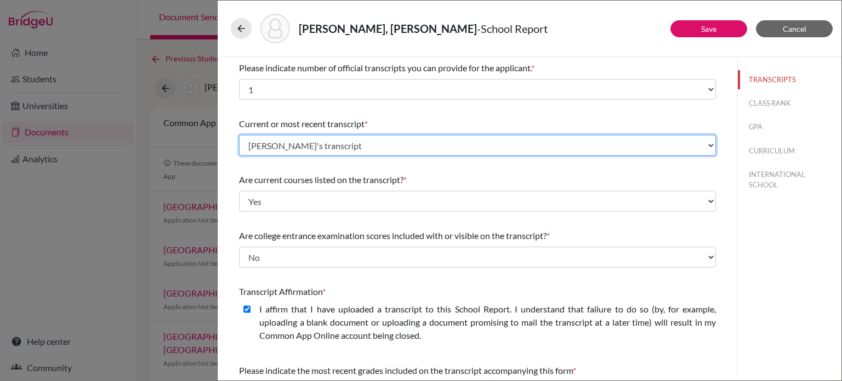
click at [282, 148] on select "Select existing document or upload a new one Sophia's transcript Upload New File" at bounding box center [477, 145] width 477 height 21
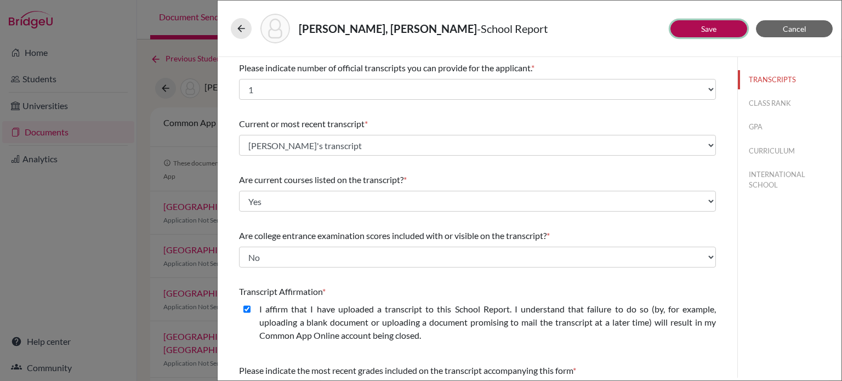
click at [713, 32] on link "Save" at bounding box center [708, 28] width 15 height 9
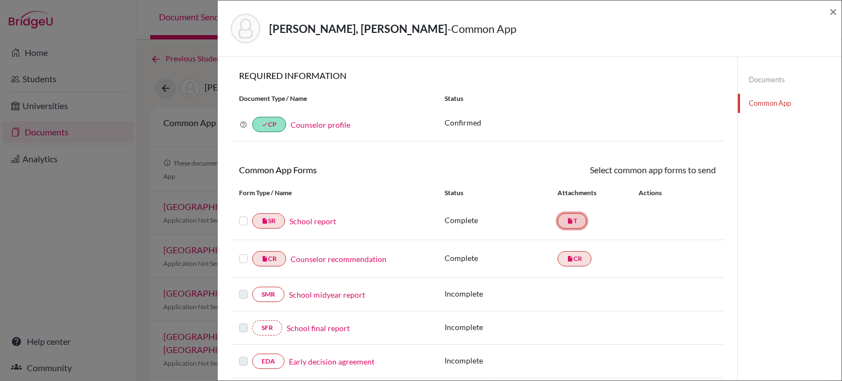
click at [572, 214] on link "insert_drive_file T" at bounding box center [572, 220] width 29 height 15
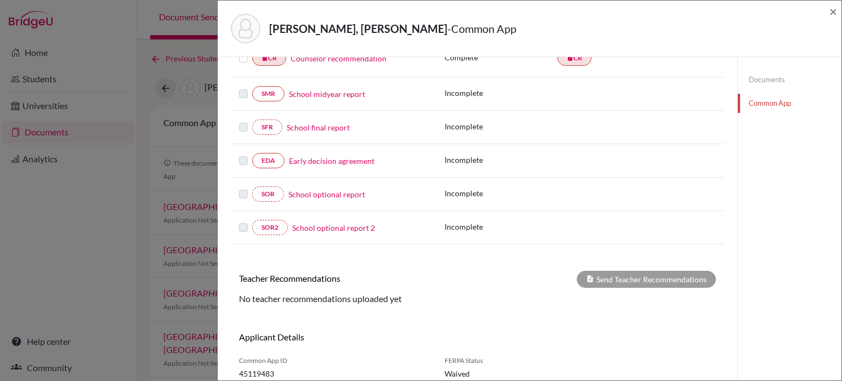
scroll to position [240, 0]
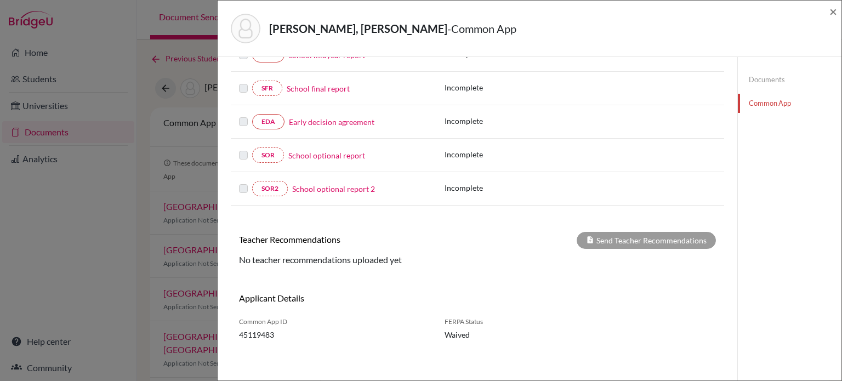
click at [331, 152] on link "School optional report" at bounding box center [326, 156] width 77 height 12
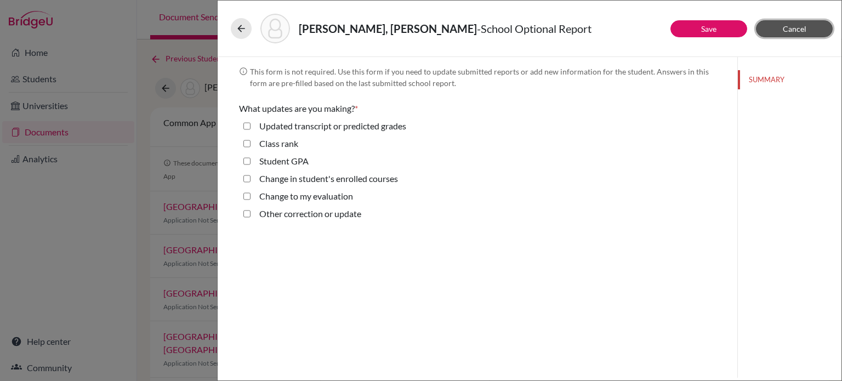
click at [796, 31] on span "Cancel" at bounding box center [795, 28] width 24 height 9
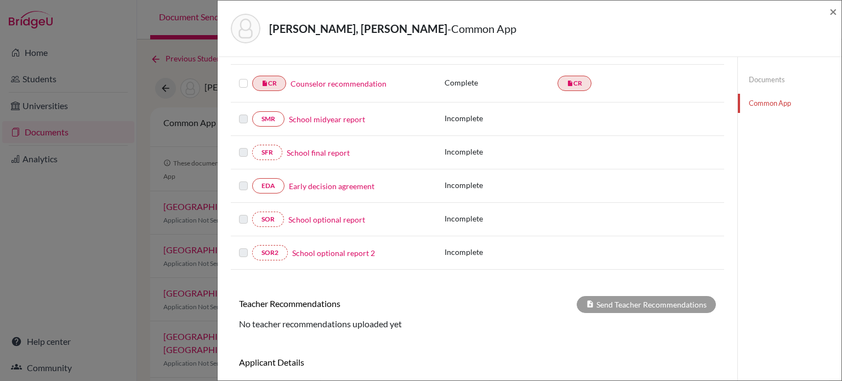
scroll to position [175, 0]
click at [265, 254] on link "SOR2" at bounding box center [270, 252] width 36 height 15
click at [310, 247] on link "School optional report 2" at bounding box center [333, 253] width 83 height 12
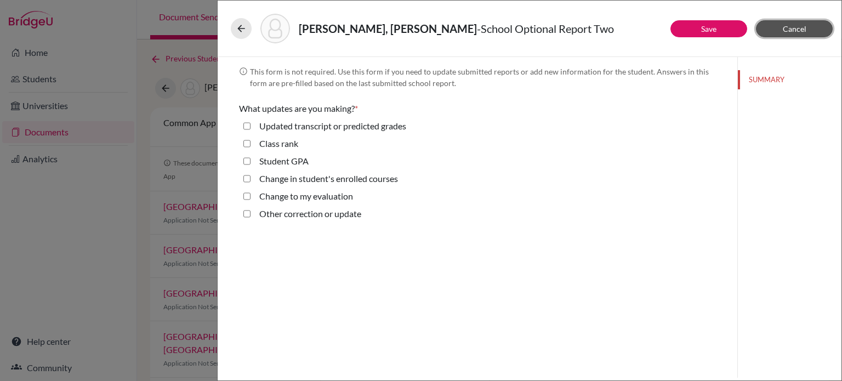
click at [804, 26] on span "Cancel" at bounding box center [795, 28] width 24 height 9
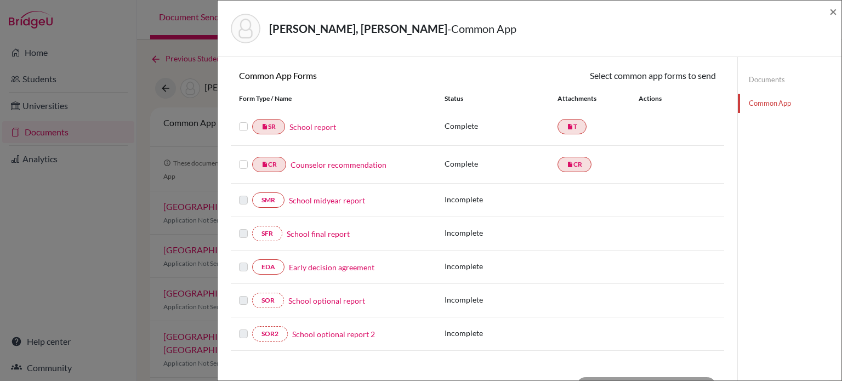
scroll to position [94, 0]
click at [316, 297] on link "School optional report" at bounding box center [326, 301] width 77 height 12
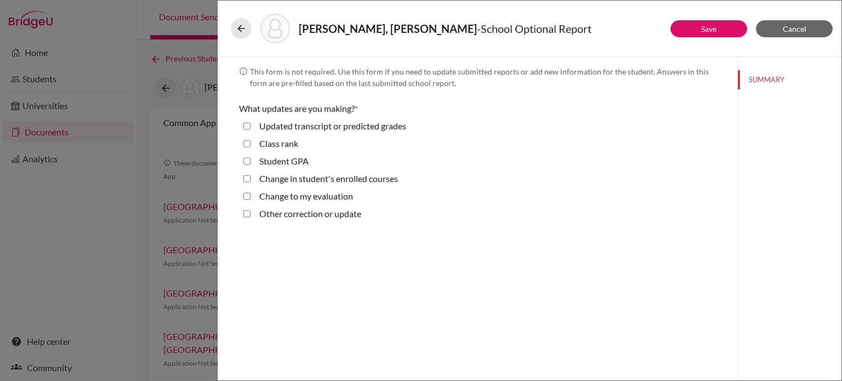
click at [251, 128] on div "Updated transcript or predicted grades" at bounding box center [329, 129] width 156 height 18
click at [248, 127] on grades "Updated transcript or predicted grades" at bounding box center [246, 126] width 7 height 13
checkbox grades "true"
click at [773, 99] on button "TRANSCRIPTS" at bounding box center [790, 103] width 104 height 19
select select "0"
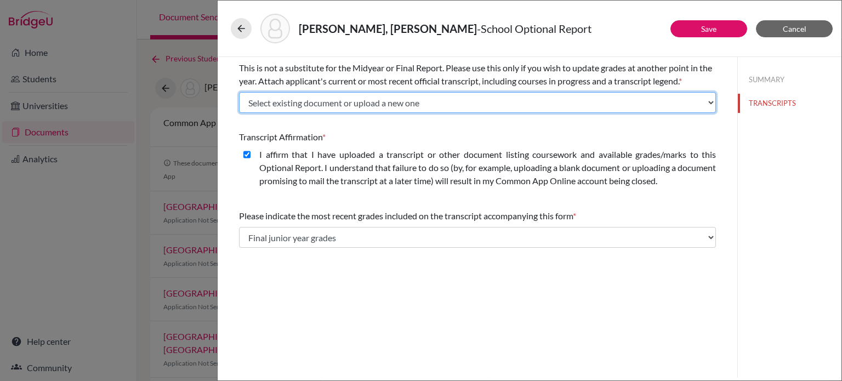
click at [343, 100] on select "Select existing document or upload a new one Sophia's transcript Upload New File" at bounding box center [477, 102] width 477 height 21
select select "Upload New File"
click at [239, 92] on select "Select existing document or upload a new one Sophia's transcript Upload New File" at bounding box center [477, 102] width 477 height 21
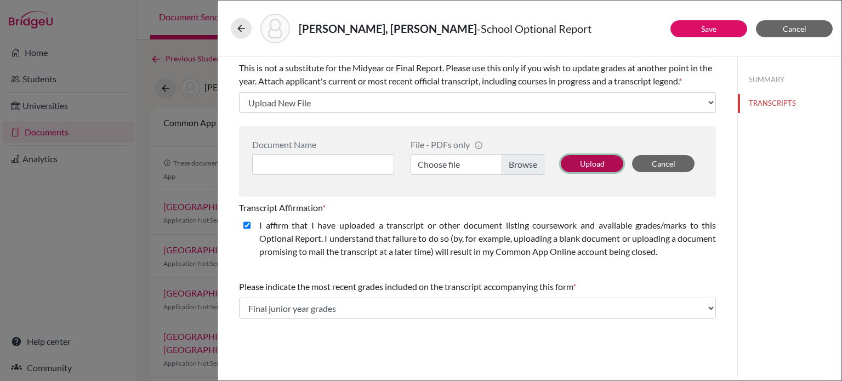
click at [577, 166] on button "Upload" at bounding box center [592, 163] width 62 height 17
click at [587, 168] on button "Upload" at bounding box center [592, 163] width 62 height 17
click at [585, 168] on button "Upload" at bounding box center [592, 163] width 62 height 17
click at [350, 164] on input at bounding box center [323, 164] width 142 height 21
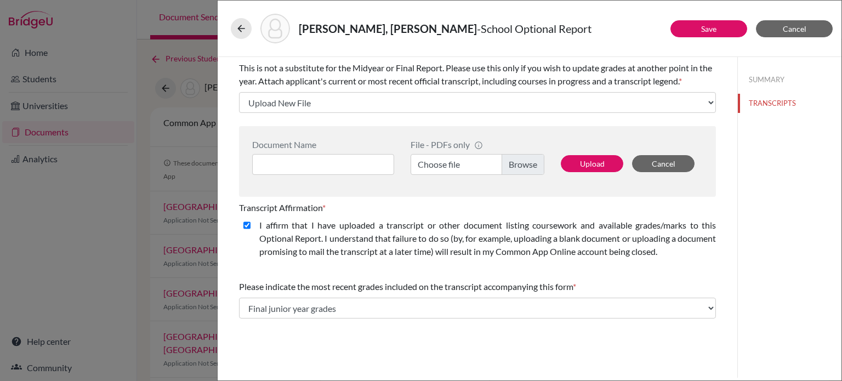
click at [524, 161] on label "Choose file" at bounding box center [478, 164] width 134 height 21
click at [524, 161] on input "Choose file" at bounding box center [478, 164] width 134 height 21
click at [336, 164] on input at bounding box center [323, 164] width 142 height 21
type input "[PERSON_NAME] APG"
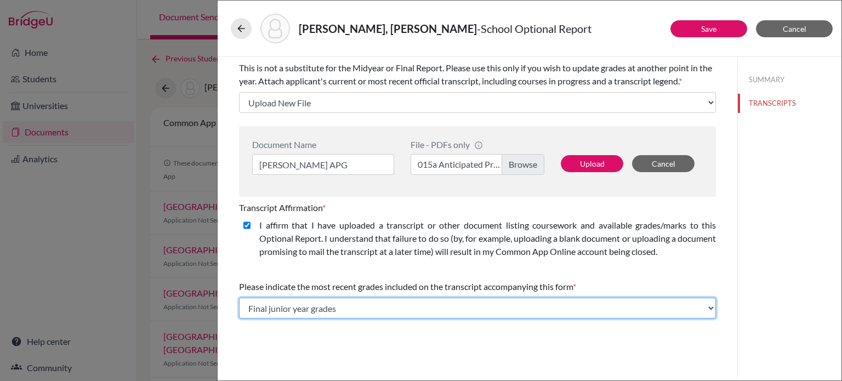
click at [469, 316] on select "Select... Final junior year grades 1st Quarter senior year grades 2nd Quarter/1…" at bounding box center [477, 308] width 477 height 21
click at [239, 298] on select "Select... Final junior year grades 1st Quarter senior year grades 2nd Quarter/1…" at bounding box center [477, 308] width 477 height 21
click at [627, 308] on select "Select... Final junior year grades 1st Quarter senior year grades 2nd Quarter/1…" at bounding box center [477, 308] width 477 height 21
click at [239, 298] on select "Select... Final junior year grades 1st Quarter senior year grades 2nd Quarter/1…" at bounding box center [477, 308] width 477 height 21
click at [523, 302] on select "Select... Final junior year grades 1st Quarter senior year grades 2nd Quarter/1…" at bounding box center [477, 308] width 477 height 21
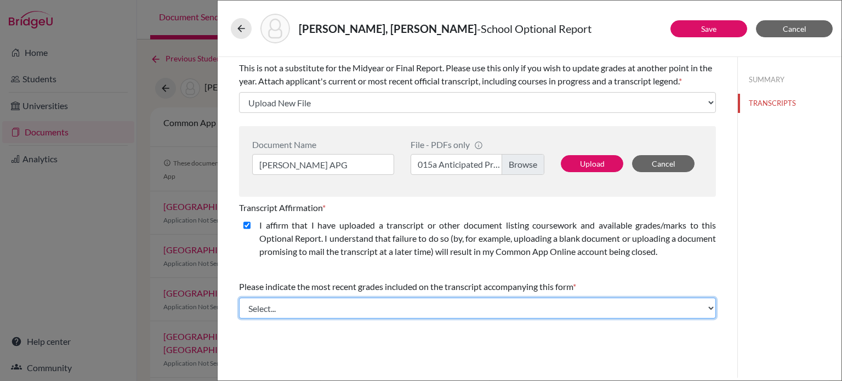
click at [239, 298] on select "Select... Final junior year grades 1st Quarter senior year grades 2nd Quarter/1…" at bounding box center [477, 308] width 477 height 21
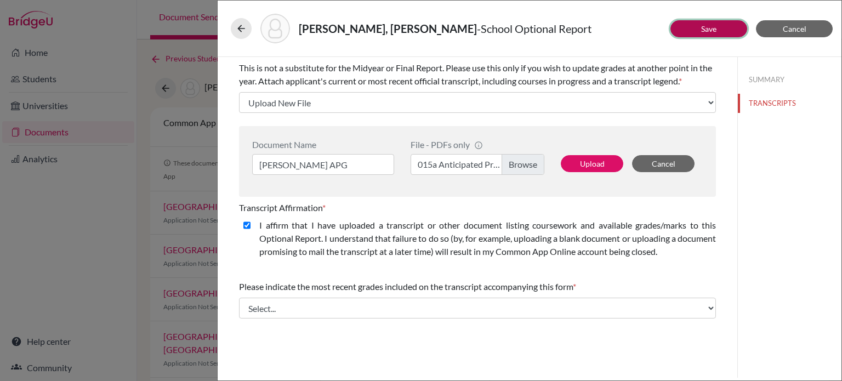
click at [704, 33] on button "Save" at bounding box center [708, 28] width 77 height 17
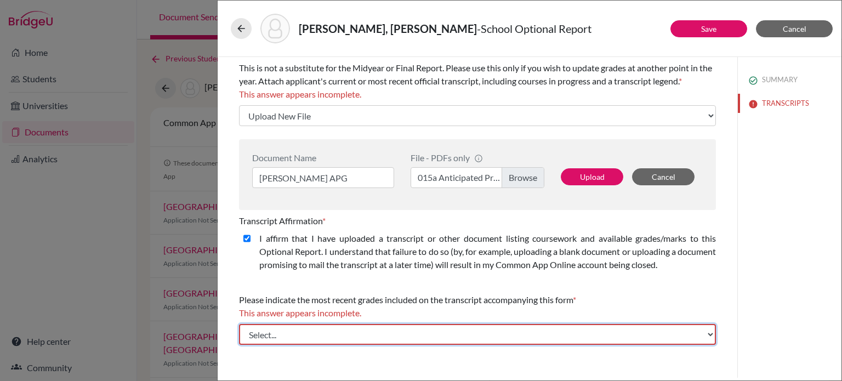
click at [507, 329] on select "Select... Final junior year grades 1st Quarter senior year grades 2nd Quarter/1…" at bounding box center [477, 334] width 477 height 21
select select "0"
click at [239, 324] on select "Select... Final junior year grades 1st Quarter senior year grades 2nd Quarter/1…" at bounding box center [477, 334] width 477 height 21
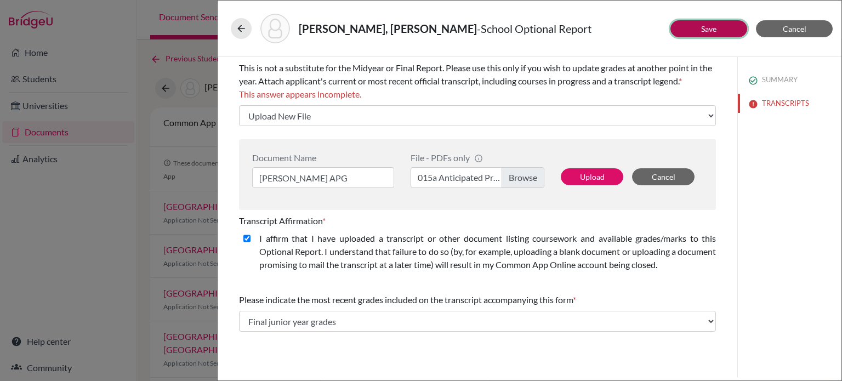
click at [692, 29] on button "Save" at bounding box center [708, 28] width 77 height 17
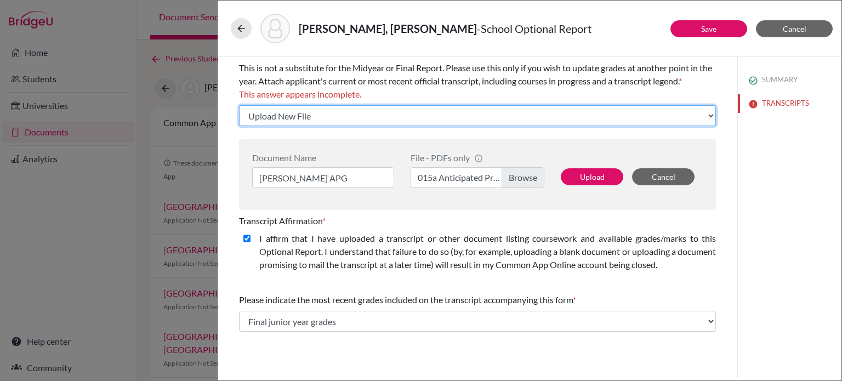
click at [419, 113] on select "Select existing document or upload a new one Sophia's transcript Upload New File" at bounding box center [477, 115] width 477 height 21
click at [239, 105] on select "Select existing document or upload a new one Sophia's transcript Upload New File" at bounding box center [477, 115] width 477 height 21
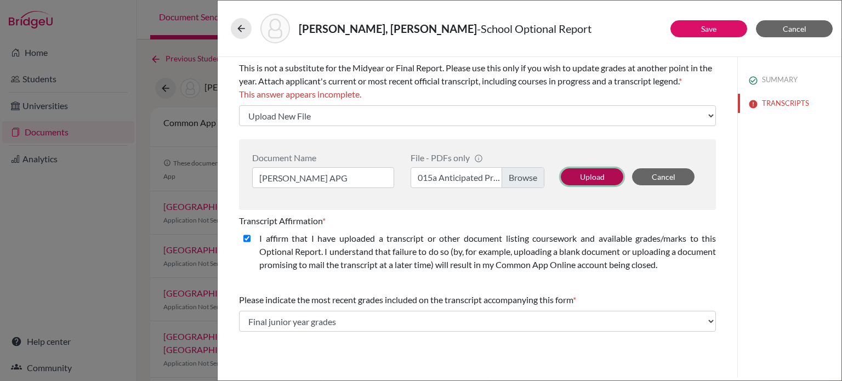
click at [592, 175] on button "Upload" at bounding box center [592, 176] width 62 height 17
select select "687024"
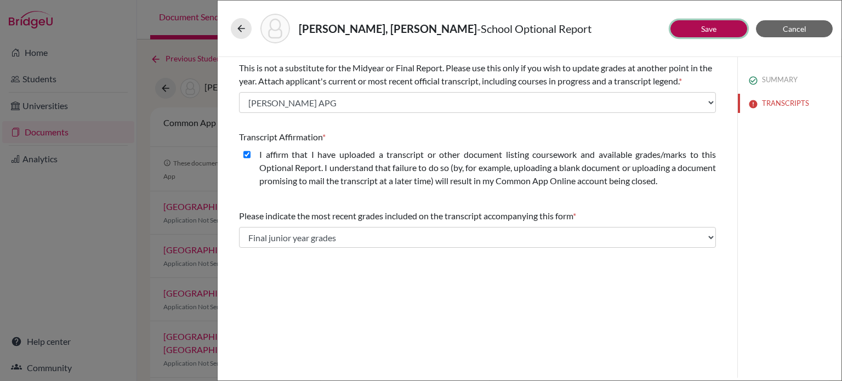
click at [716, 36] on button "Save" at bounding box center [708, 28] width 77 height 17
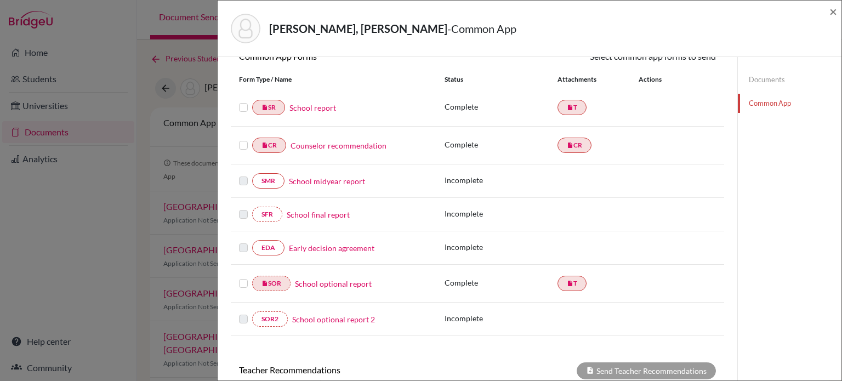
scroll to position [144, 0]
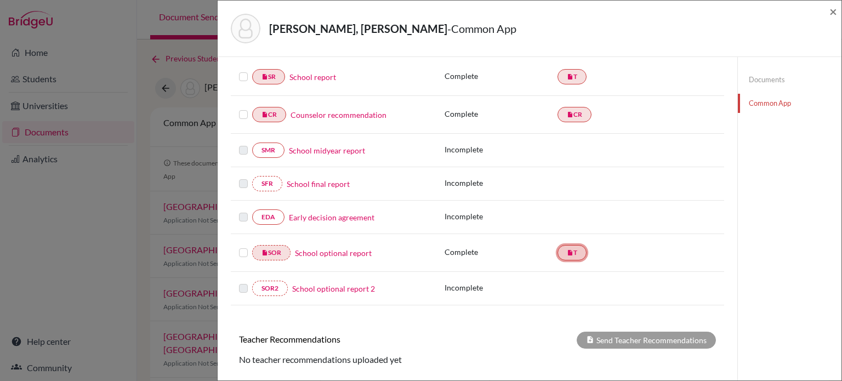
click at [563, 254] on link "insert_drive_file T" at bounding box center [572, 252] width 29 height 15
click at [318, 77] on link "School report" at bounding box center [312, 77] width 47 height 12
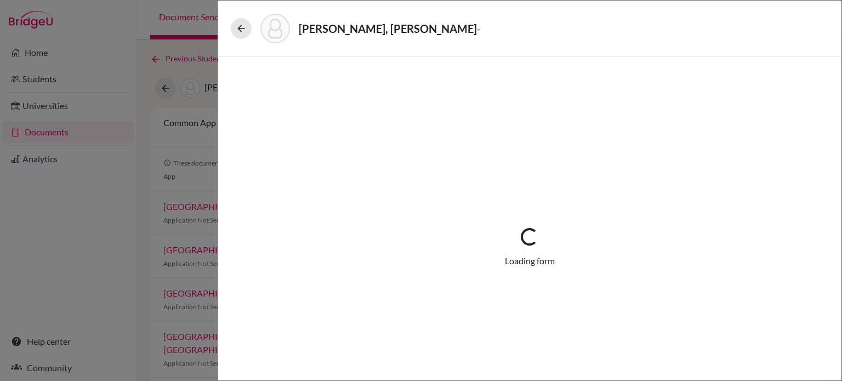
select select "1"
select select "687010"
select select "0"
select select "1"
select select "0"
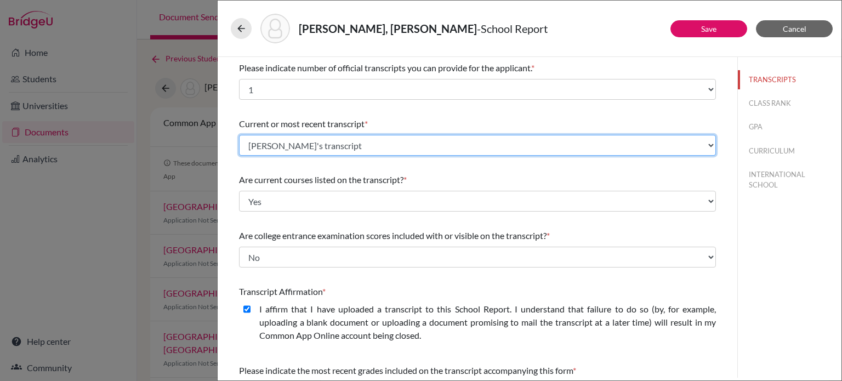
click at [307, 149] on select "Select existing document or upload a new one [PERSON_NAME]'s transcript [PERSON…" at bounding box center [477, 145] width 477 height 21
click at [239, 135] on select "Select existing document or upload a new one [PERSON_NAME]'s transcript [PERSON…" at bounding box center [477, 145] width 477 height 21
click at [304, 151] on select "Select existing document or upload a new one [PERSON_NAME]'s transcript [PERSON…" at bounding box center [477, 145] width 477 height 21
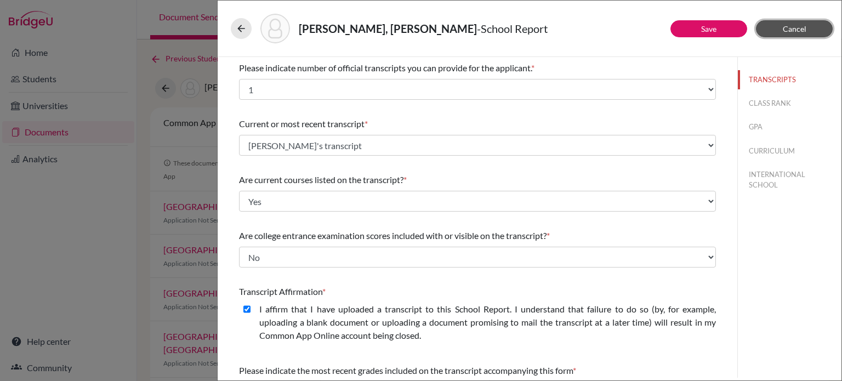
click at [815, 29] on button "Cancel" at bounding box center [794, 28] width 77 height 17
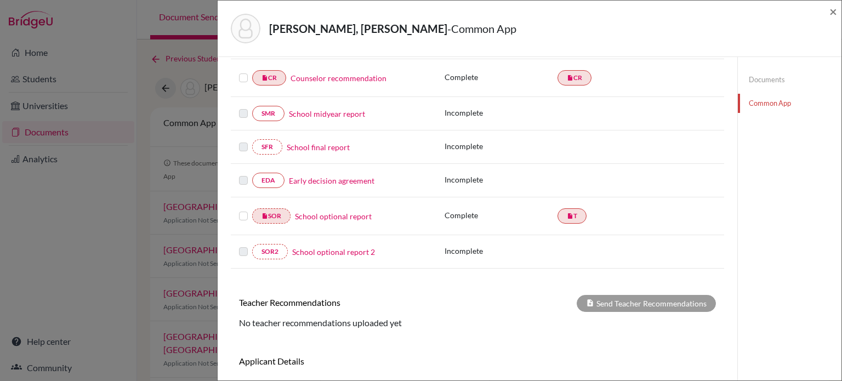
scroll to position [163, 0]
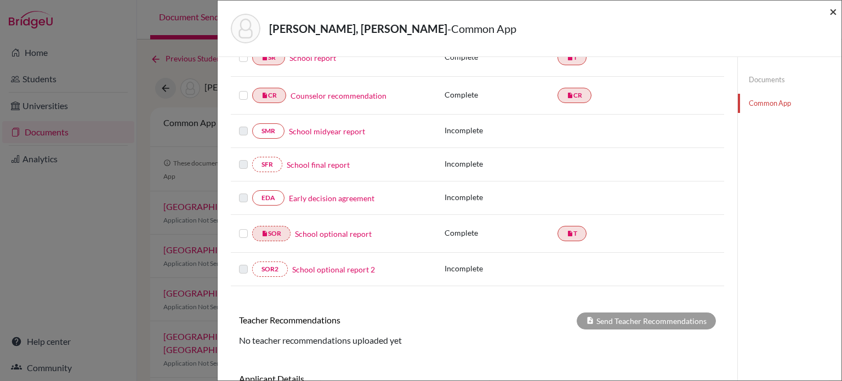
click at [832, 8] on span "×" at bounding box center [833, 11] width 8 height 16
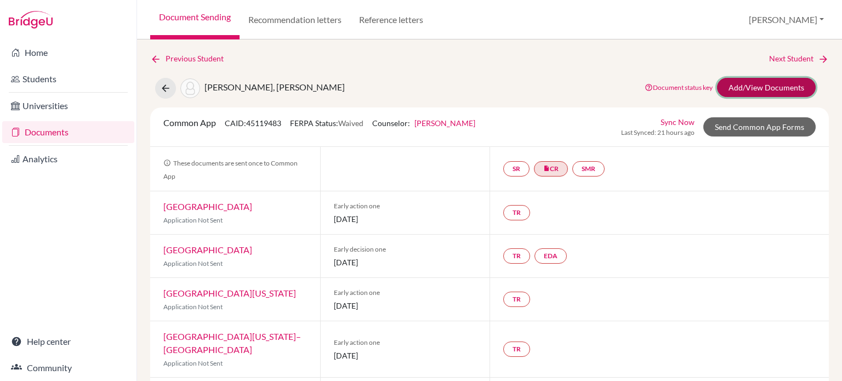
click at [754, 90] on link "Add/View Documents" at bounding box center [766, 87] width 99 height 19
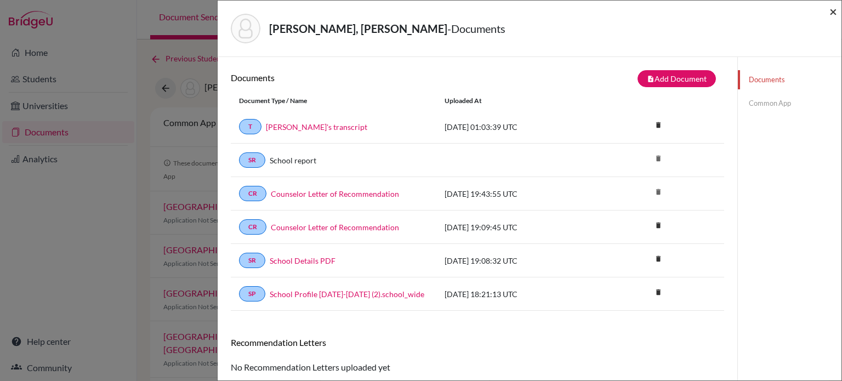
click at [834, 15] on span "×" at bounding box center [833, 11] width 8 height 16
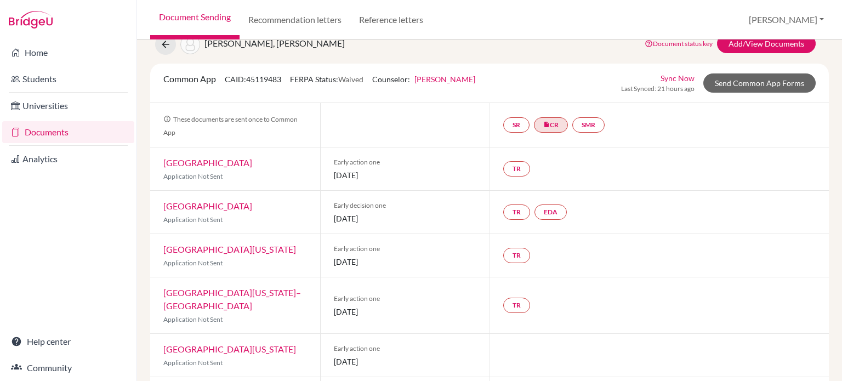
scroll to position [81, 0]
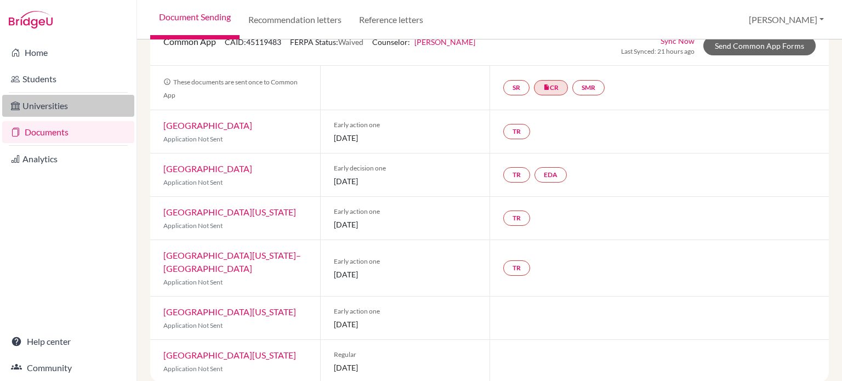
click at [44, 109] on link "Universities" at bounding box center [68, 106] width 132 height 22
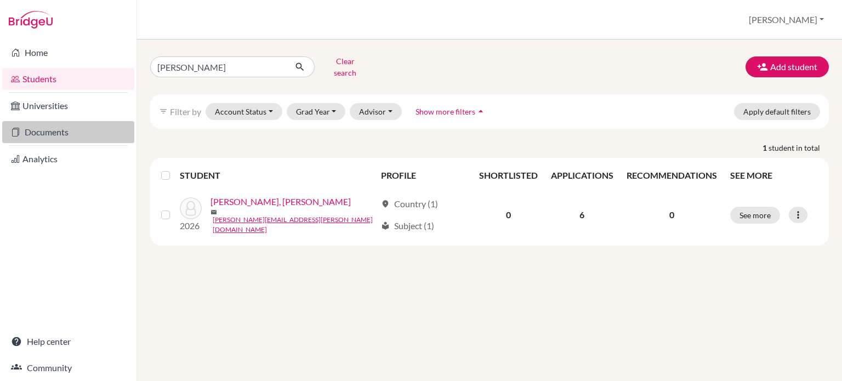
click at [57, 133] on link "Documents" at bounding box center [68, 132] width 132 height 22
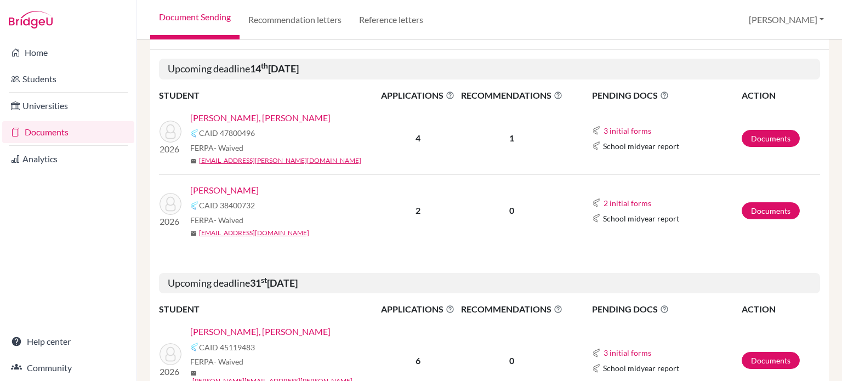
scroll to position [248, 0]
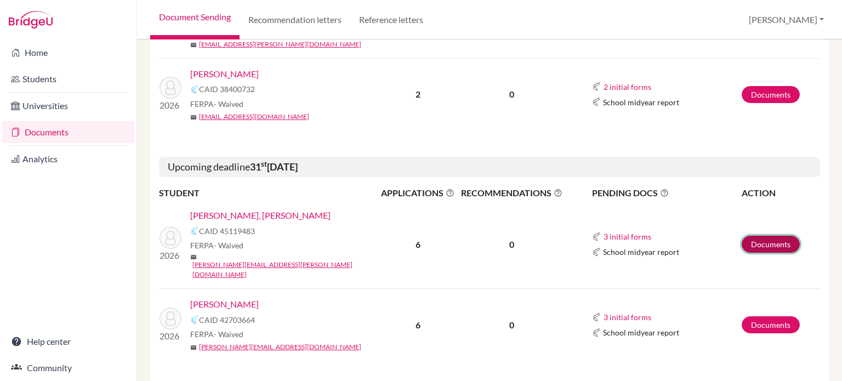
click at [761, 236] on link "Documents" at bounding box center [771, 244] width 58 height 17
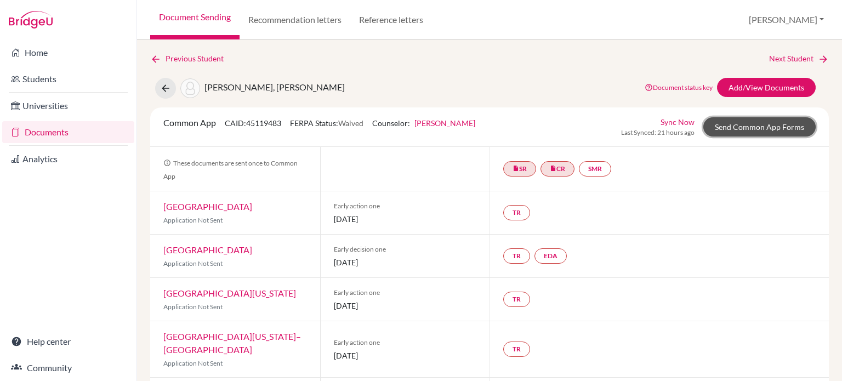
click at [751, 120] on link "Send Common App Forms" at bounding box center [759, 126] width 112 height 19
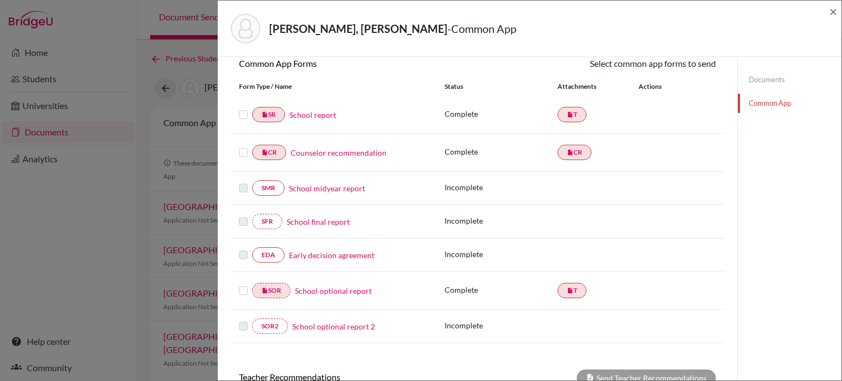
scroll to position [107, 0]
click at [245, 283] on label at bounding box center [243, 283] width 9 height 0
click at [0, 0] on input "checkbox" at bounding box center [0, 0] width 0 height 0
click at [684, 63] on link "Send" at bounding box center [692, 64] width 45 height 17
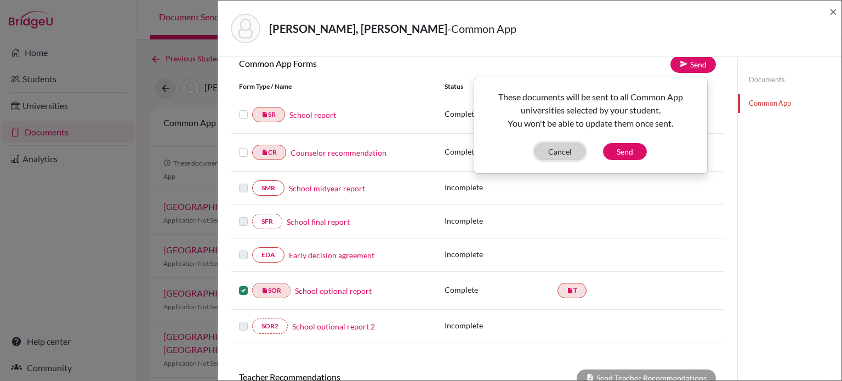
click at [555, 156] on button "Cancel" at bounding box center [559, 151] width 51 height 17
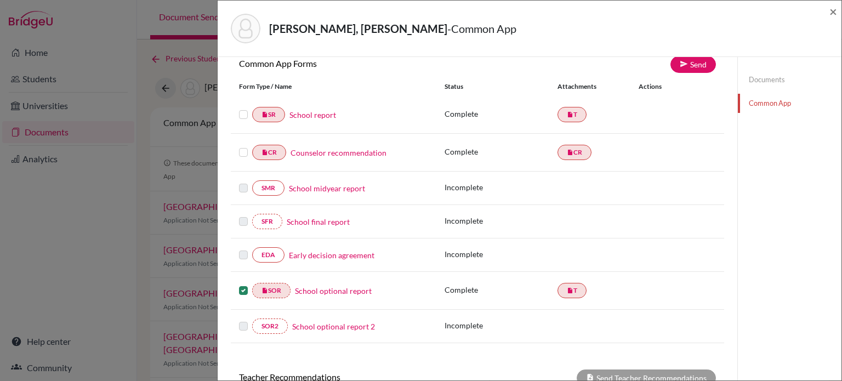
click at [349, 287] on link "School optional report" at bounding box center [333, 291] width 77 height 12
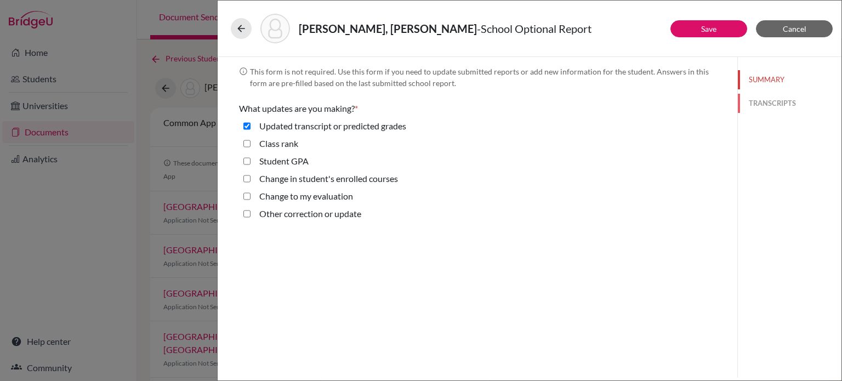
click at [757, 98] on button "TRANSCRIPTS" at bounding box center [790, 103] width 104 height 19
select select "0"
select select "687024"
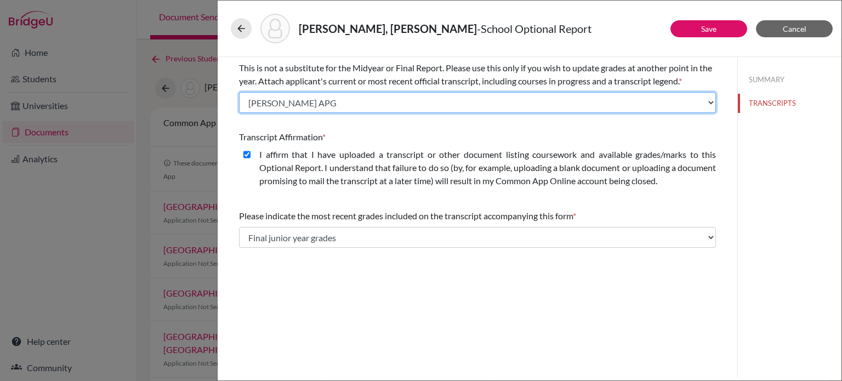
click at [335, 107] on select "Select existing document or upload a new one [PERSON_NAME]'s transcript [PERSON…" at bounding box center [477, 102] width 477 height 21
click at [239, 92] on select "Select existing document or upload a new one [PERSON_NAME]'s transcript [PERSON…" at bounding box center [477, 102] width 477 height 21
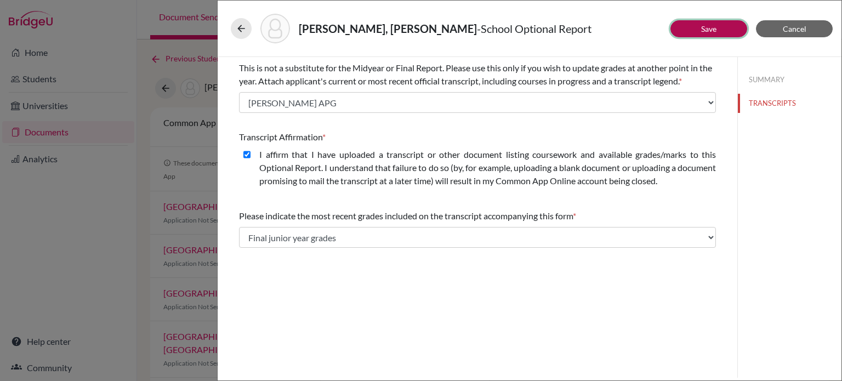
click at [702, 29] on link "Save" at bounding box center [708, 28] width 15 height 9
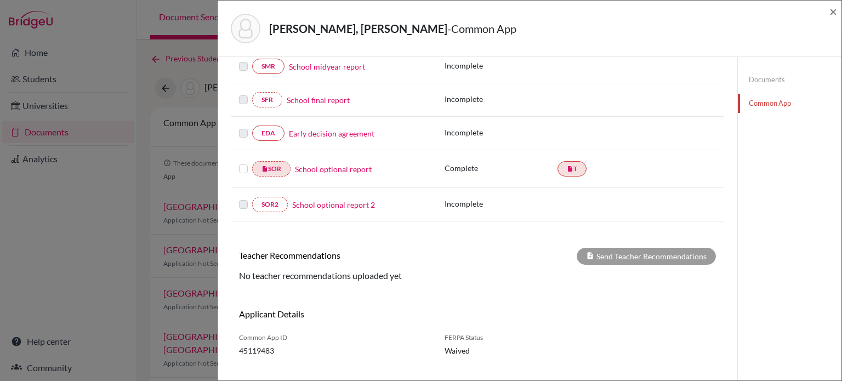
scroll to position [244, 0]
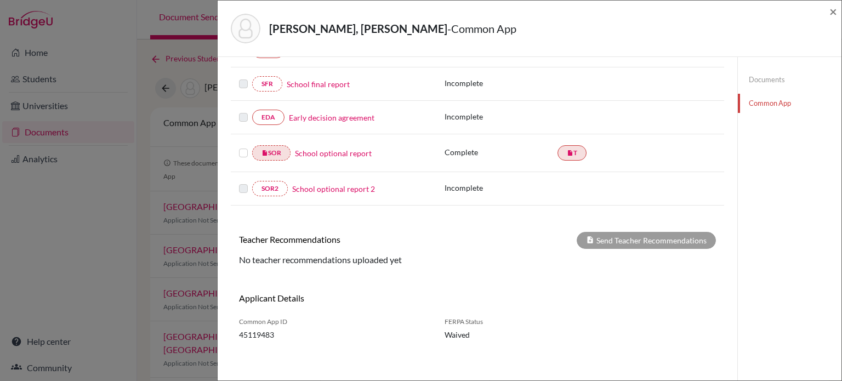
click at [246, 146] on label at bounding box center [243, 146] width 9 height 0
click at [0, 0] on input "checkbox" at bounding box center [0, 0] width 0 height 0
click at [831, 14] on span "×" at bounding box center [833, 11] width 8 height 16
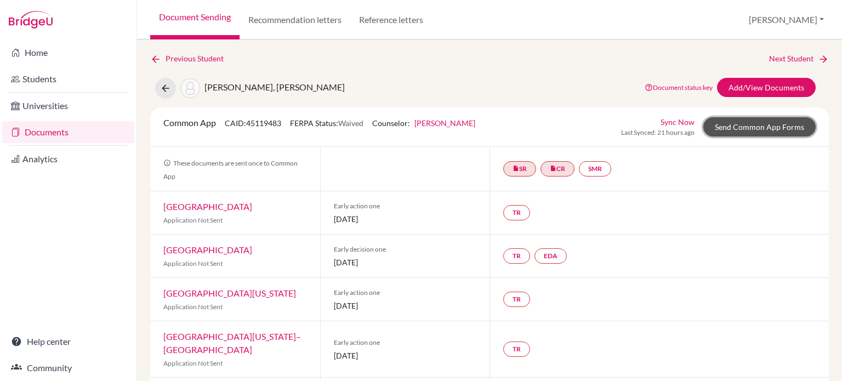
click at [726, 135] on link "Send Common App Forms" at bounding box center [759, 126] width 112 height 19
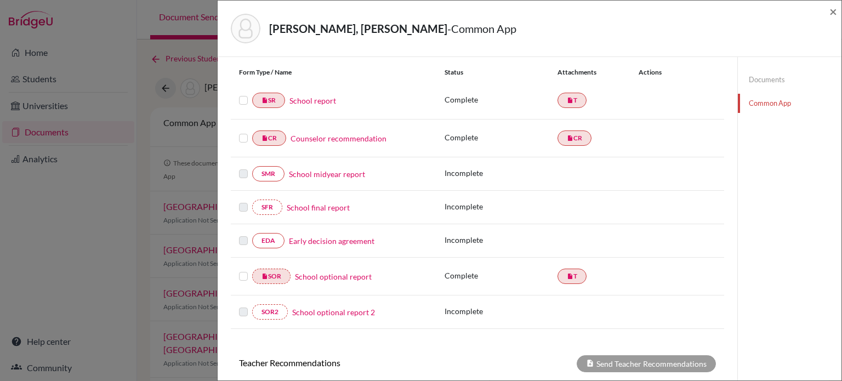
scroll to position [121, 0]
click at [239, 270] on label at bounding box center [243, 270] width 9 height 0
click at [0, 0] on input "checkbox" at bounding box center [0, 0] width 0 height 0
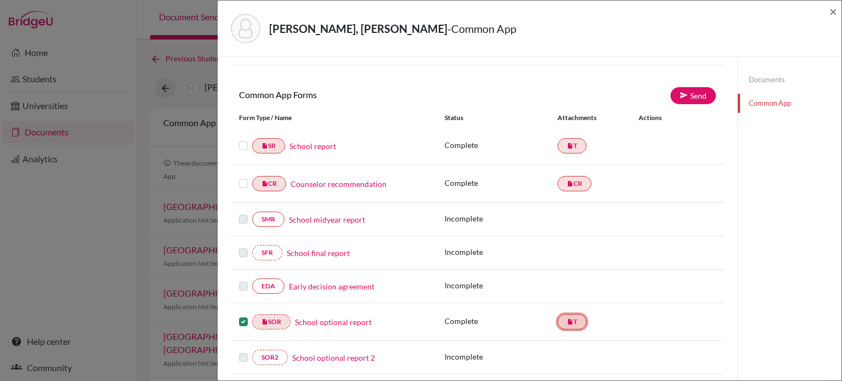
click at [573, 317] on link "insert_drive_file T" at bounding box center [572, 321] width 29 height 15
click at [244, 315] on label at bounding box center [243, 315] width 9 height 0
click at [0, 0] on input "checkbox" at bounding box center [0, 0] width 0 height 0
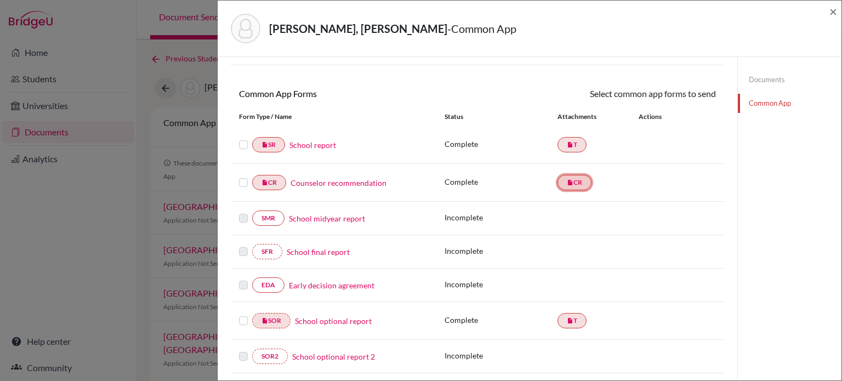
click at [564, 186] on link "insert_drive_file CR" at bounding box center [575, 182] width 34 height 15
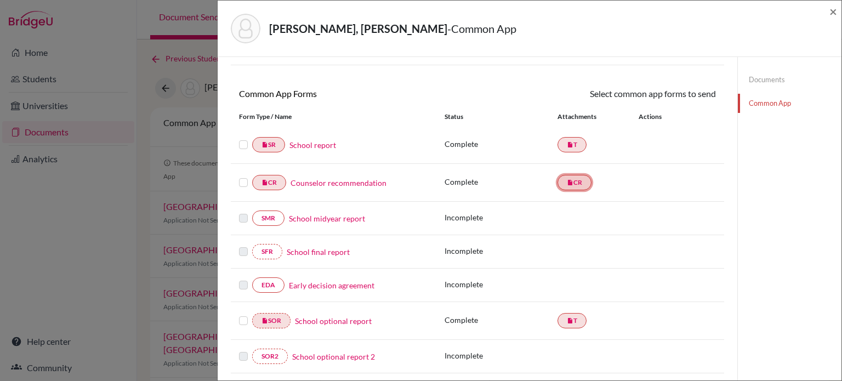
click at [564, 186] on link "insert_drive_file CR" at bounding box center [575, 182] width 34 height 15
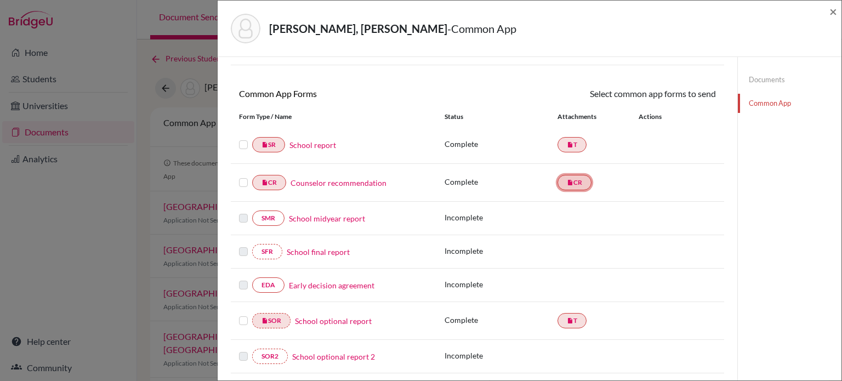
drag, startPoint x: 564, startPoint y: 186, endPoint x: 558, endPoint y: 187, distance: 5.6
click at [558, 187] on link "insert_drive_file CR" at bounding box center [575, 182] width 34 height 15
click at [359, 179] on link "Counselor recommendation" at bounding box center [339, 183] width 96 height 12
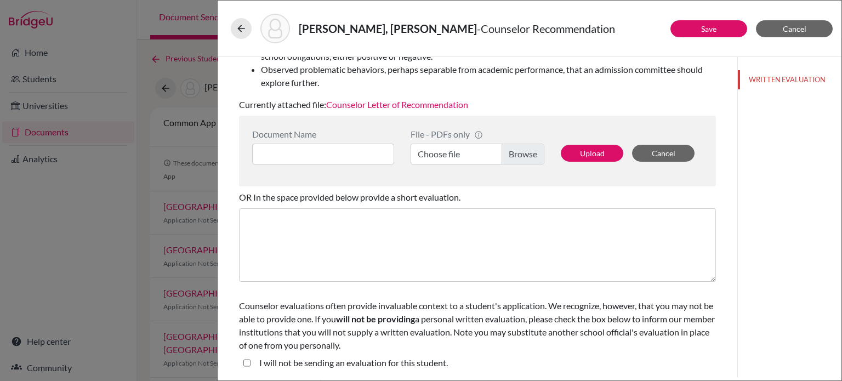
scroll to position [227, 0]
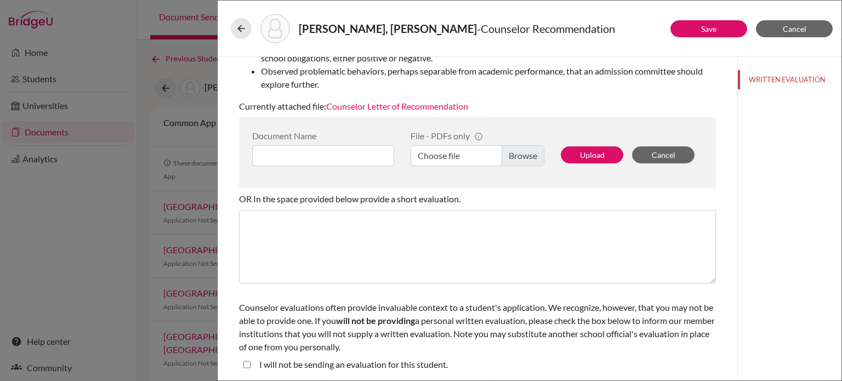
click at [401, 107] on link "Counselor Letter of Recommendation" at bounding box center [397, 106] width 142 height 10
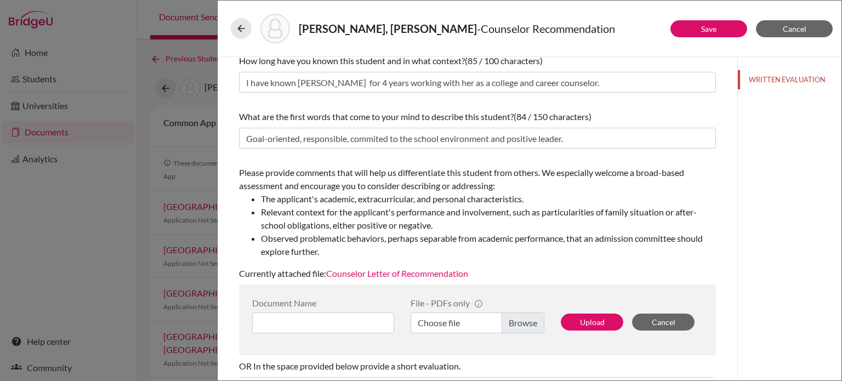
scroll to position [0, 0]
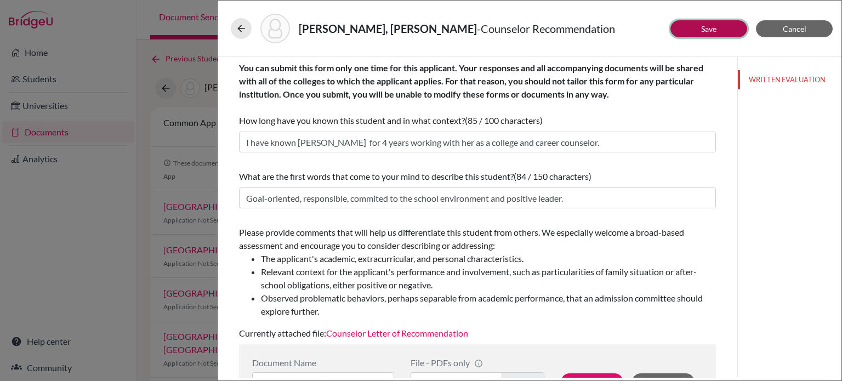
click at [683, 35] on button "Save" at bounding box center [708, 28] width 77 height 17
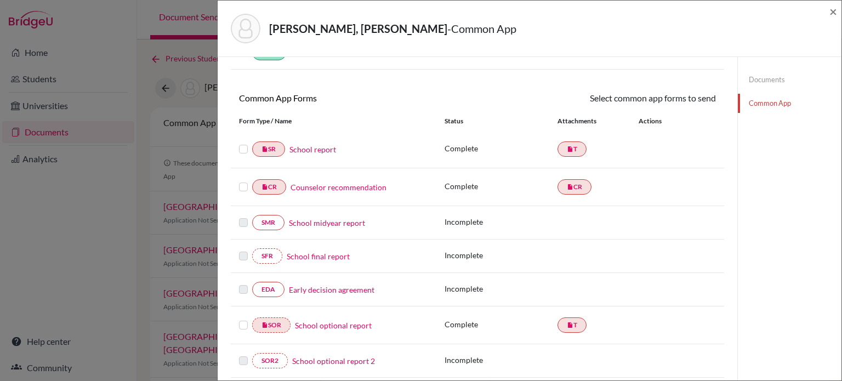
scroll to position [72, 0]
click at [572, 150] on link "insert_drive_file T" at bounding box center [572, 148] width 29 height 15
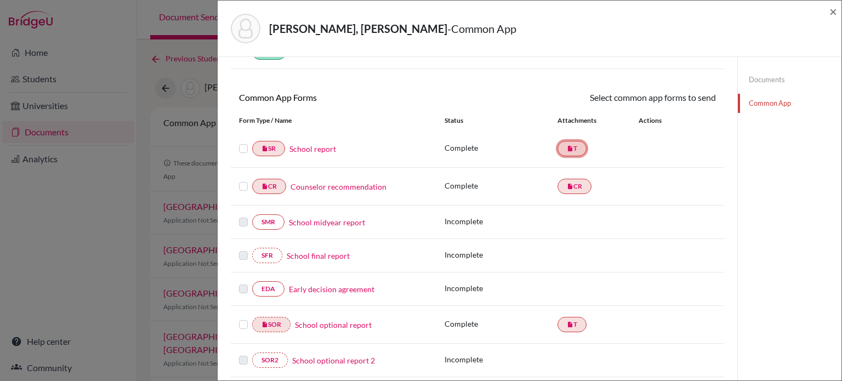
click at [572, 150] on link "insert_drive_file T" at bounding box center [572, 148] width 29 height 15
click at [322, 153] on link "School report" at bounding box center [312, 149] width 47 height 12
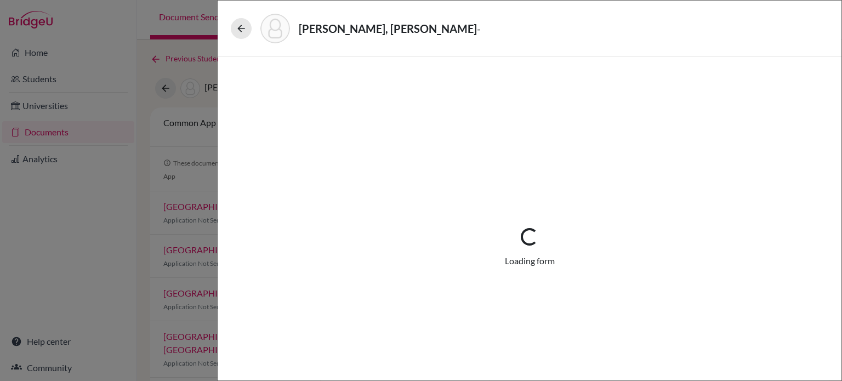
select select "1"
select select "687010"
select select "0"
select select "1"
select select "0"
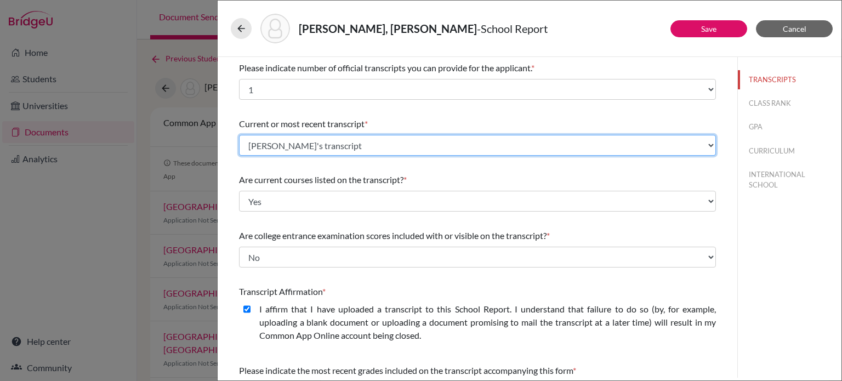
click at [283, 150] on select "Select existing document or upload a new one [PERSON_NAME]'s transcript [PERSON…" at bounding box center [477, 145] width 477 height 21
click at [239, 135] on select "Select existing document or upload a new one [PERSON_NAME]'s transcript [PERSON…" at bounding box center [477, 145] width 477 height 21
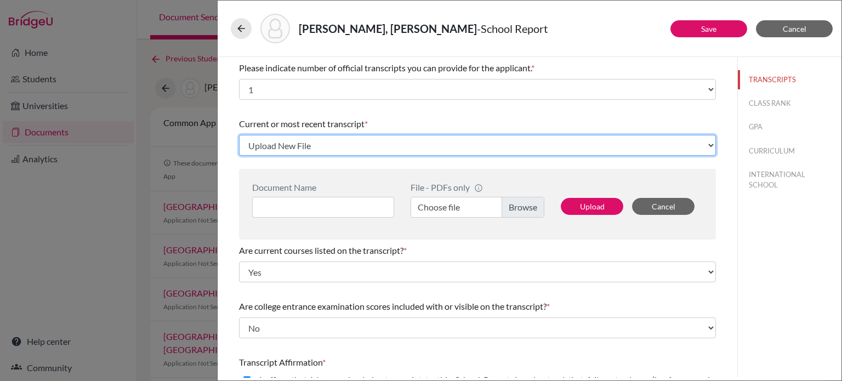
click at [445, 153] on select "Select existing document or upload a new one [PERSON_NAME]'s transcript [PERSON…" at bounding box center [477, 145] width 477 height 21
click at [239, 135] on select "Select existing document or upload a new one [PERSON_NAME]'s transcript [PERSON…" at bounding box center [477, 145] width 477 height 21
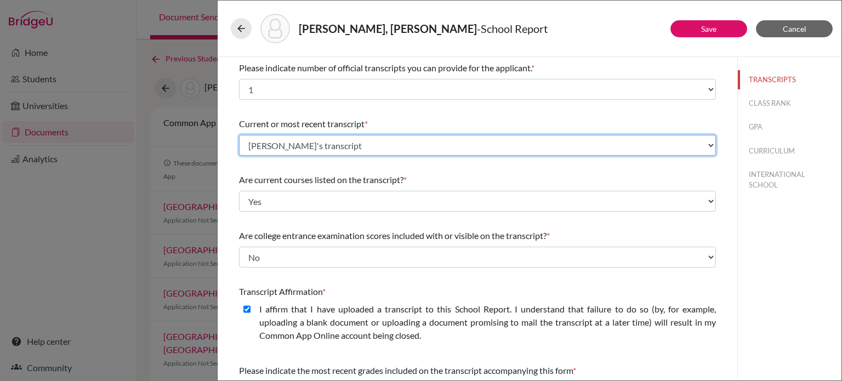
click at [304, 144] on select "Select existing document or upload a new one [PERSON_NAME]'s transcript [PERSON…" at bounding box center [477, 145] width 477 height 21
drag, startPoint x: 304, startPoint y: 144, endPoint x: 293, endPoint y: 146, distance: 11.2
click at [293, 146] on select "Select existing document or upload a new one [PERSON_NAME]'s transcript [PERSON…" at bounding box center [477, 145] width 477 height 21
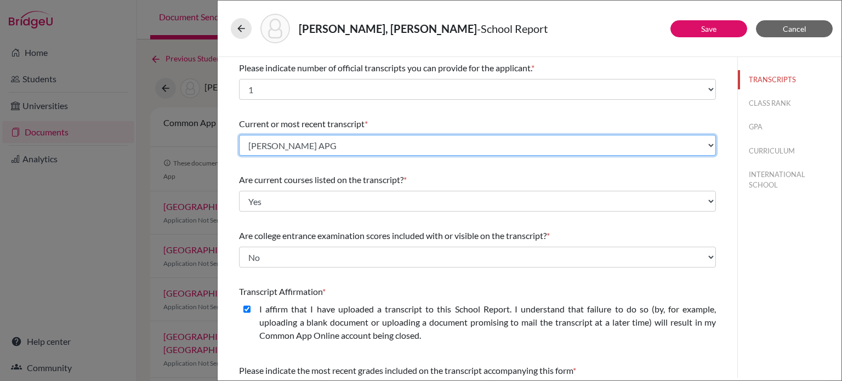
click at [239, 135] on select "Select existing document or upload a new one [PERSON_NAME]'s transcript [PERSON…" at bounding box center [477, 145] width 477 height 21
click at [321, 147] on select "Select existing document or upload a new one [PERSON_NAME]'s transcript [PERSON…" at bounding box center [477, 145] width 477 height 21
select select "687010"
click at [239, 135] on select "Select existing document or upload a new one [PERSON_NAME]'s transcript [PERSON…" at bounding box center [477, 145] width 477 height 21
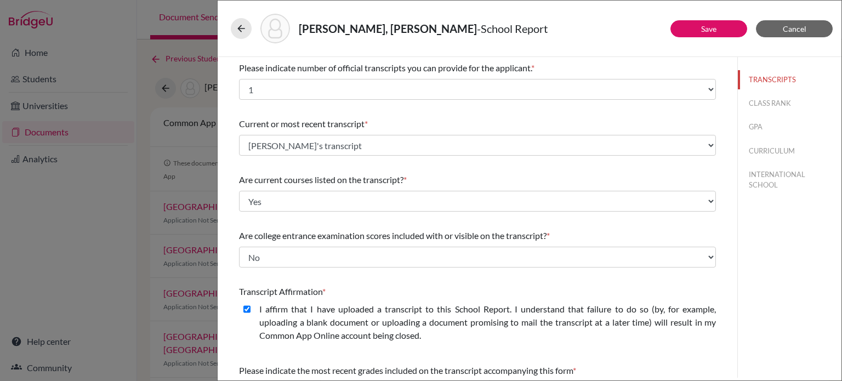
click at [701, 37] on div "[PERSON_NAME], [PERSON_NAME] - School Report" at bounding box center [530, 29] width 598 height 30
click at [703, 31] on link "Save" at bounding box center [708, 28] width 15 height 9
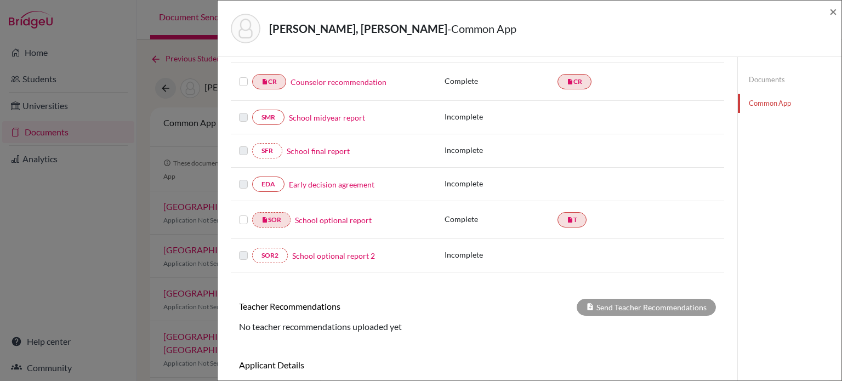
scroll to position [180, 0]
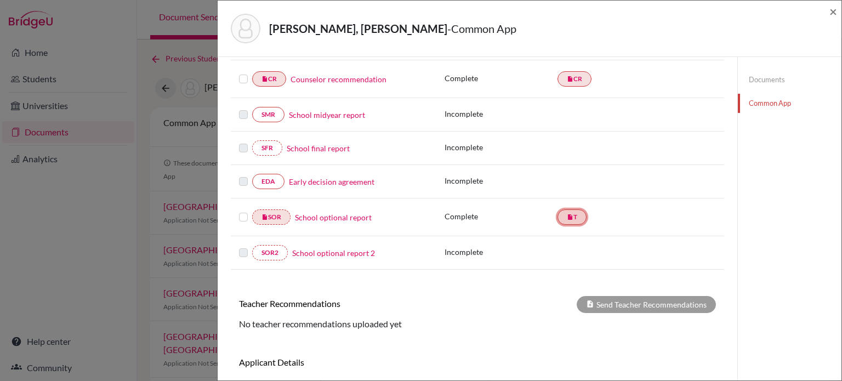
click at [571, 214] on link "insert_drive_file T" at bounding box center [572, 216] width 29 height 15
click at [276, 219] on link "insert_drive_file SOR" at bounding box center [271, 216] width 38 height 15
click at [305, 220] on link "School optional report" at bounding box center [333, 218] width 77 height 12
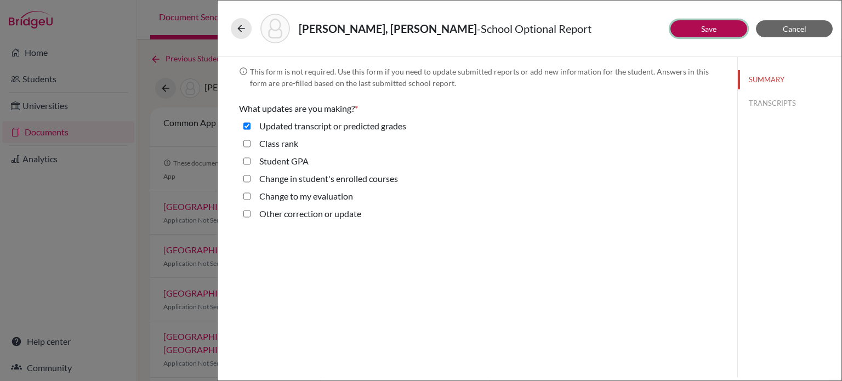
click at [710, 27] on link "Save" at bounding box center [708, 28] width 15 height 9
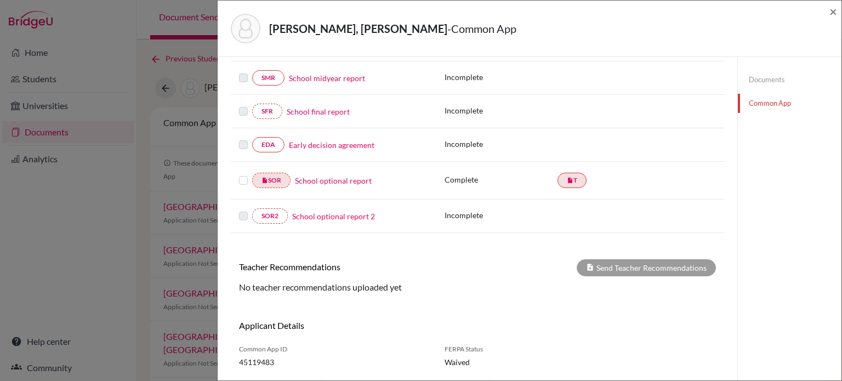
scroll to position [217, 0]
click at [303, 180] on link "School optional report" at bounding box center [333, 180] width 77 height 12
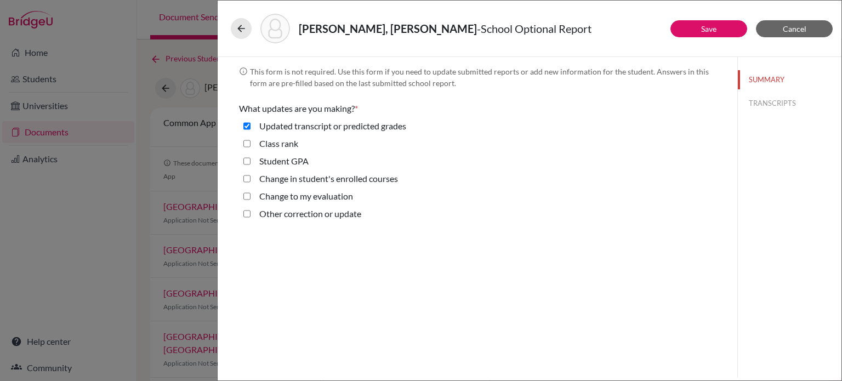
click at [253, 126] on div "Updated transcript or predicted grades" at bounding box center [329, 129] width 156 height 18
click at [244, 126] on grades "Updated transcript or predicted grades" at bounding box center [246, 126] width 7 height 13
checkbox grades "false"
click at [249, 142] on rank "Class rank" at bounding box center [246, 143] width 7 height 13
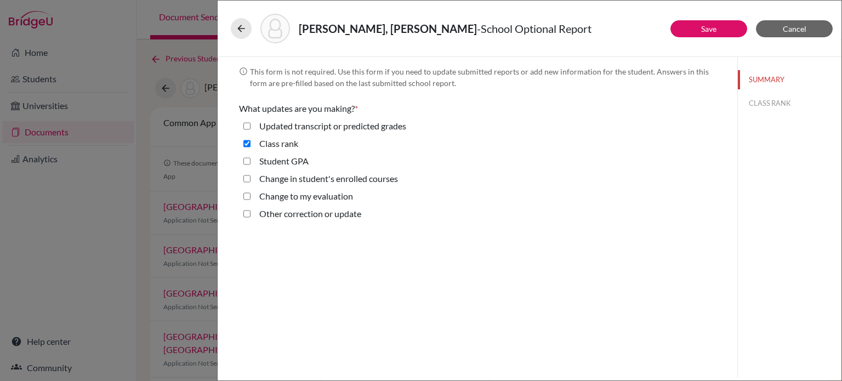
checkbox rank "false"
click at [727, 34] on button "Save" at bounding box center [708, 28] width 77 height 17
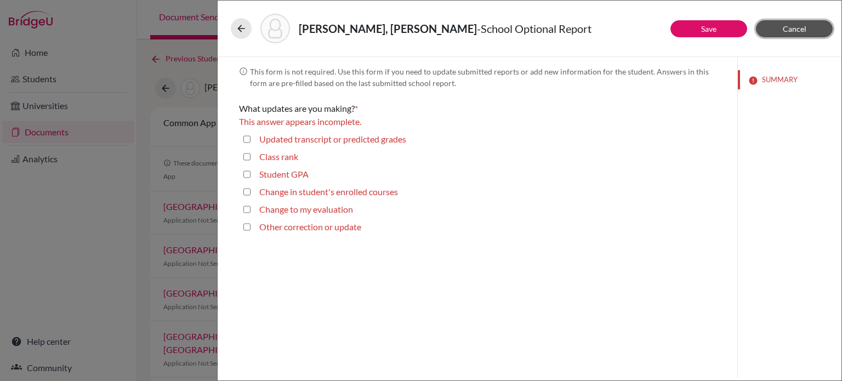
click at [792, 26] on span "Cancel" at bounding box center [795, 28] width 24 height 9
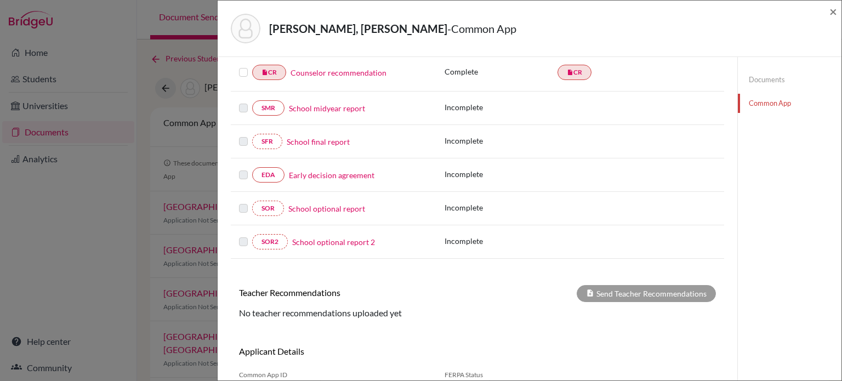
scroll to position [189, 0]
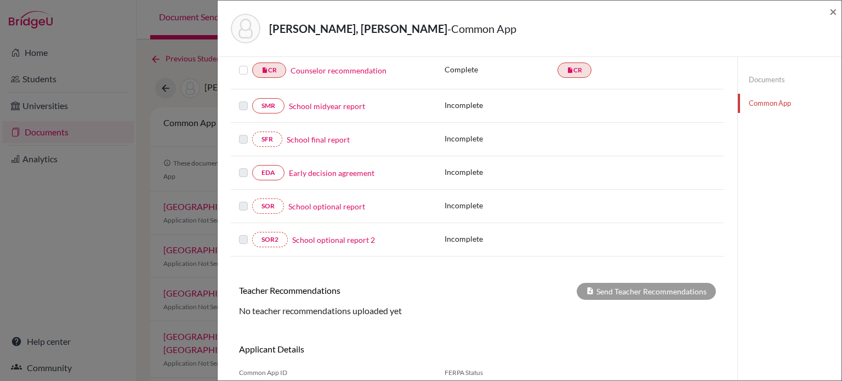
click at [320, 201] on link "School optional report" at bounding box center [326, 207] width 77 height 12
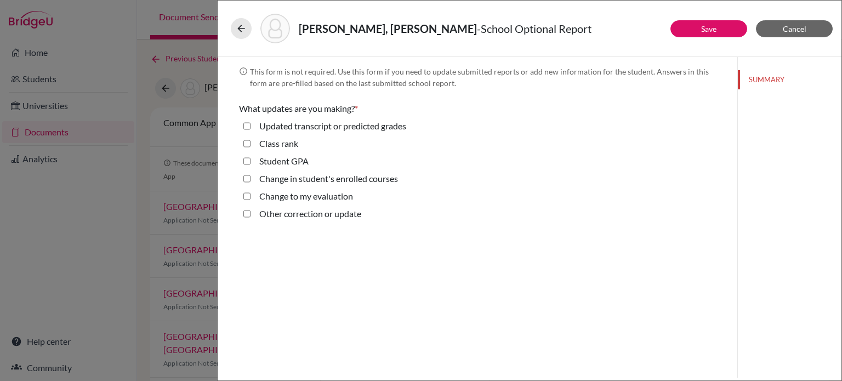
click at [245, 123] on grades "Updated transcript or predicted grades" at bounding box center [246, 126] width 7 height 13
checkbox grades "true"
click at [705, 33] on button "Save" at bounding box center [708, 28] width 77 height 17
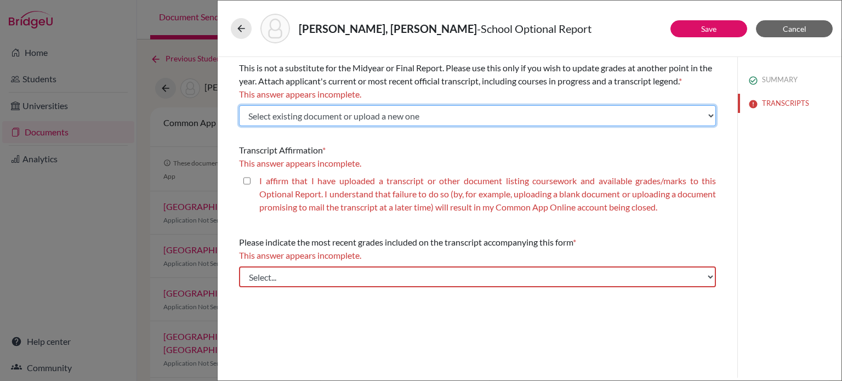
click at [498, 116] on select "Select existing document or upload a new one [PERSON_NAME]'s transcript [PERSON…" at bounding box center [477, 115] width 477 height 21
select select "Upload New File"
click at [239, 105] on select "Select existing document or upload a new one [PERSON_NAME]'s transcript [PERSON…" at bounding box center [477, 115] width 477 height 21
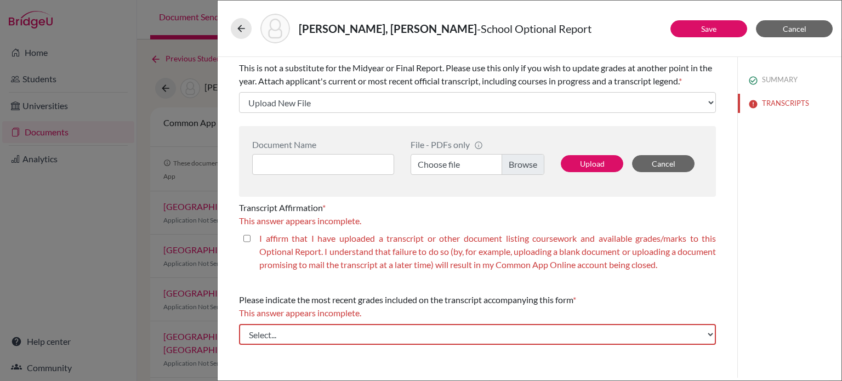
click at [428, 164] on label "Choose file" at bounding box center [478, 164] width 134 height 21
click at [428, 164] on input "Choose file" at bounding box center [478, 164] width 134 height 21
click at [299, 167] on input at bounding box center [323, 164] width 142 height 21
type input "Anticipated Predicted Grades"
click at [591, 168] on button "Upload" at bounding box center [592, 163] width 62 height 17
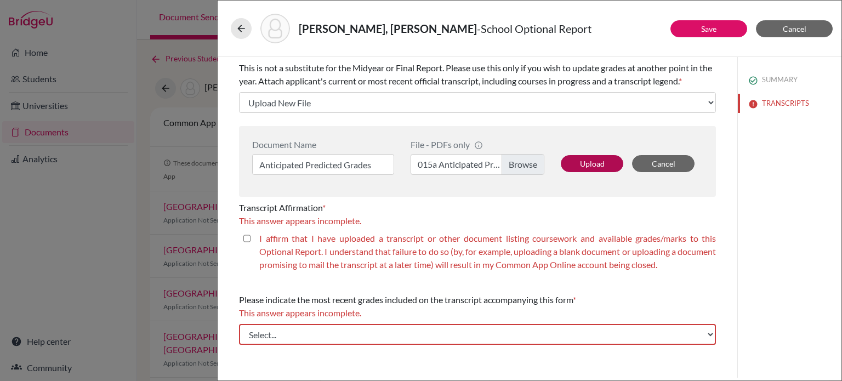
select select "687040"
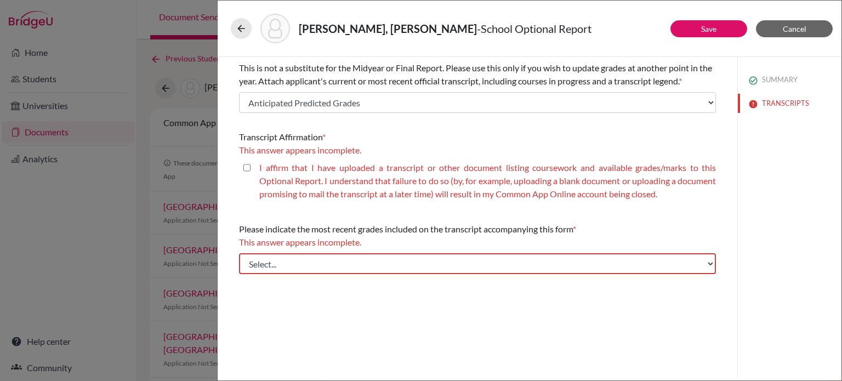
click at [592, 170] on label "I affirm that I have uploaded a transcript or other document listing coursework…" at bounding box center [487, 180] width 457 height 39
click at [251, 170] on closed\ "I affirm that I have uploaded a transcript or other document listing coursework…" at bounding box center [246, 167] width 7 height 13
checkbox closed\ "true"
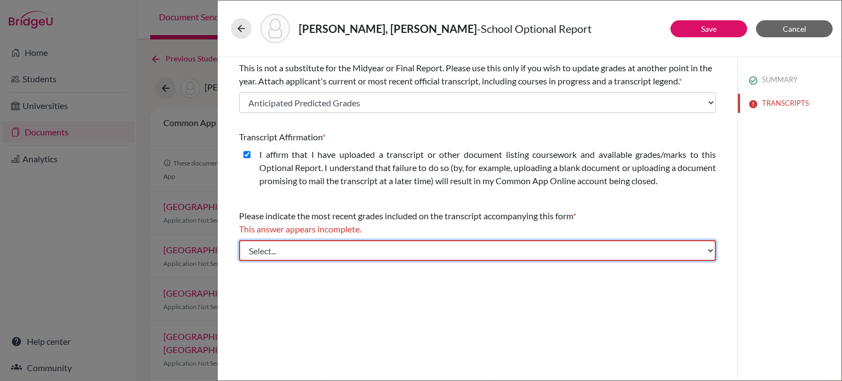
click at [476, 250] on select "Select... Final junior year grades 1st Quarter senior year grades 2nd Quarter/1…" at bounding box center [477, 250] width 477 height 21
select select "0"
click at [239, 240] on select "Select... Final junior year grades 1st Quarter senior year grades 2nd Quarter/1…" at bounding box center [477, 250] width 477 height 21
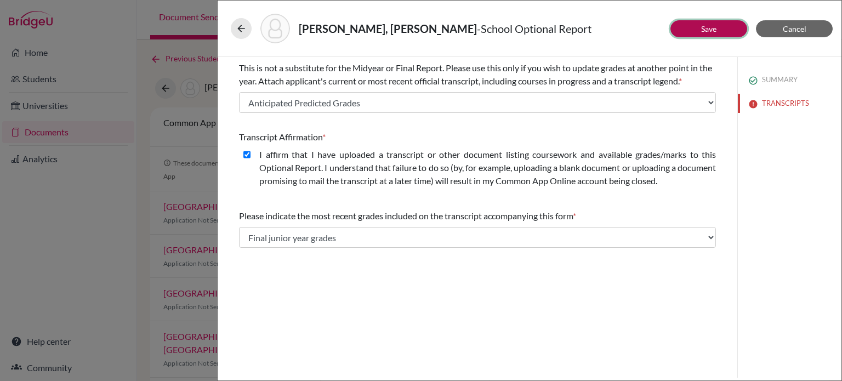
click at [708, 27] on link "Save" at bounding box center [708, 28] width 15 height 9
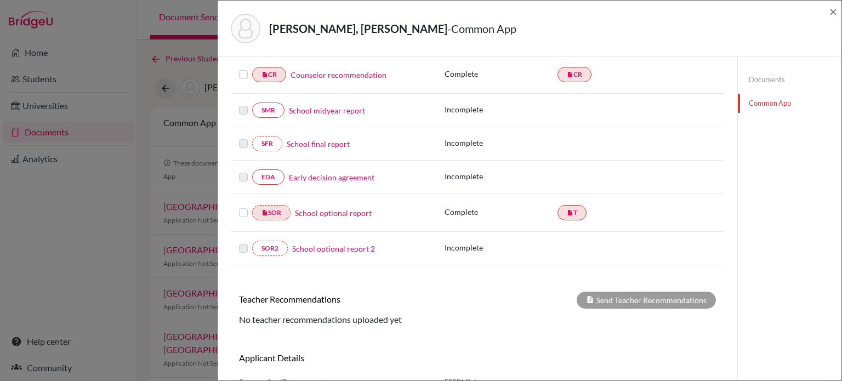
scroll to position [186, 0]
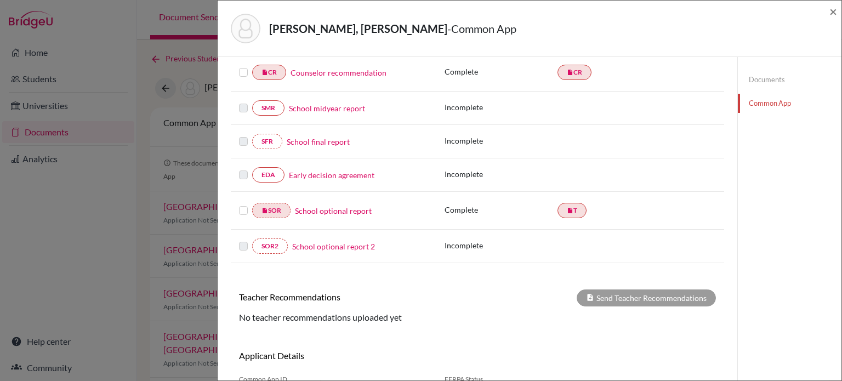
click at [352, 207] on link "School optional report" at bounding box center [333, 211] width 77 height 12
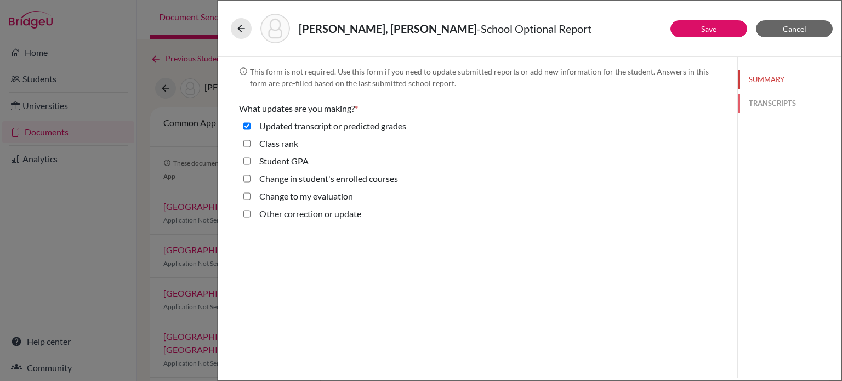
click at [779, 101] on button "TRANSCRIPTS" at bounding box center [790, 103] width 104 height 19
select select "0"
select select "687040"
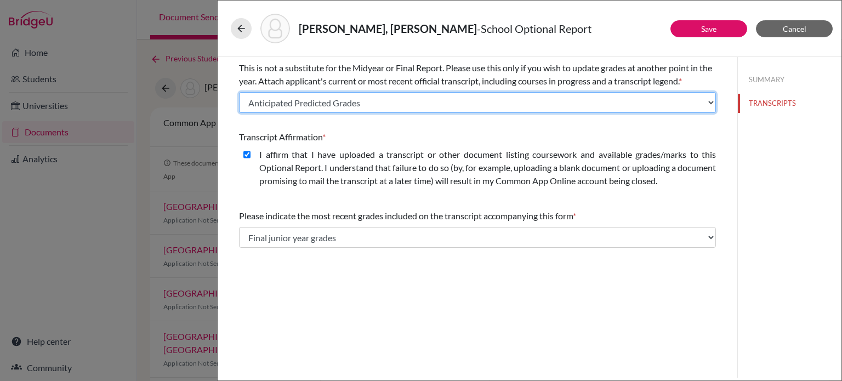
click at [598, 109] on select "Select existing document or upload a new one [PERSON_NAME]'s transcript [PERSON…" at bounding box center [477, 102] width 477 height 21
click at [239, 92] on select "Select existing document or upload a new one [PERSON_NAME]'s transcript [PERSON…" at bounding box center [477, 102] width 477 height 21
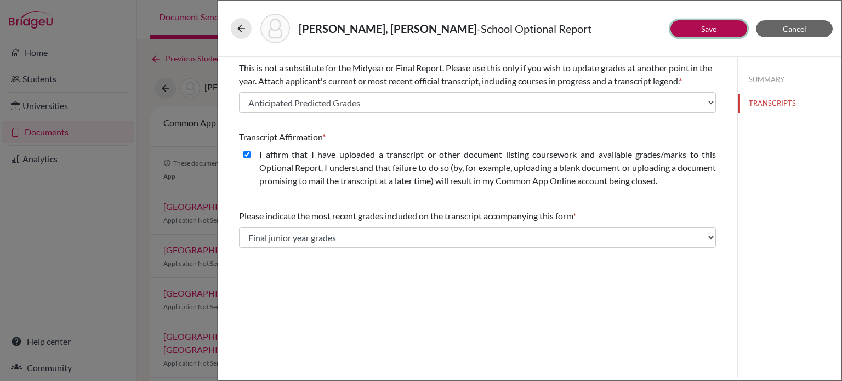
click at [693, 30] on button "Save" at bounding box center [708, 28] width 77 height 17
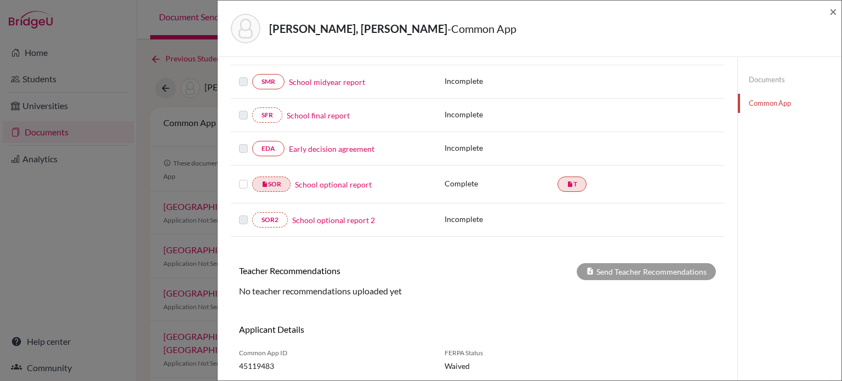
scroll to position [215, 0]
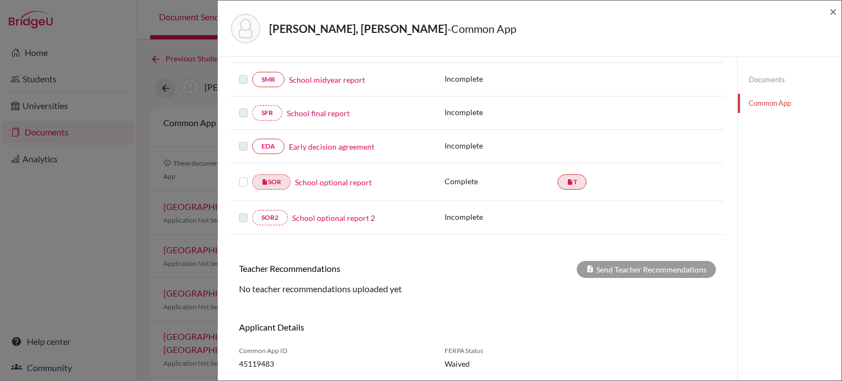
click at [240, 187] on div "insert_drive_file SOR School optional report" at bounding box center [333, 181] width 189 height 15
click at [244, 175] on label at bounding box center [243, 175] width 9 height 0
click at [0, 0] on input "checkbox" at bounding box center [0, 0] width 0 height 0
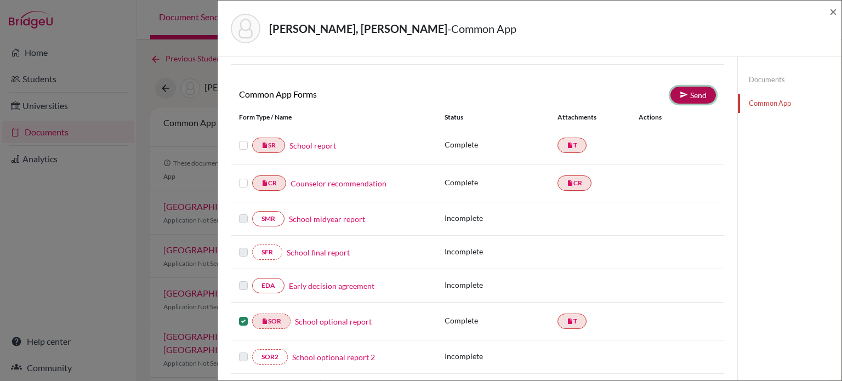
click at [680, 88] on link "Send" at bounding box center [692, 95] width 45 height 17
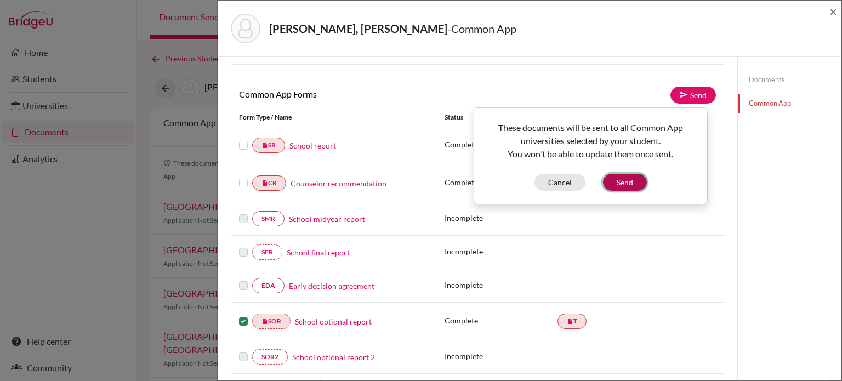
click at [625, 177] on button "Send" at bounding box center [625, 182] width 44 height 17
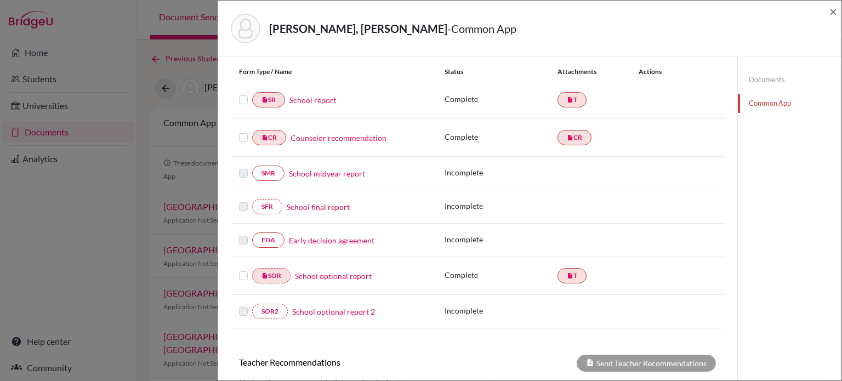
scroll to position [123, 0]
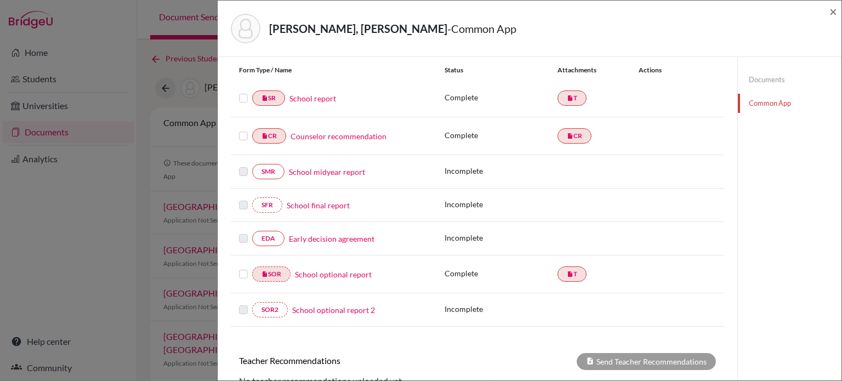
click at [338, 173] on link "School midyear report" at bounding box center [327, 172] width 76 height 12
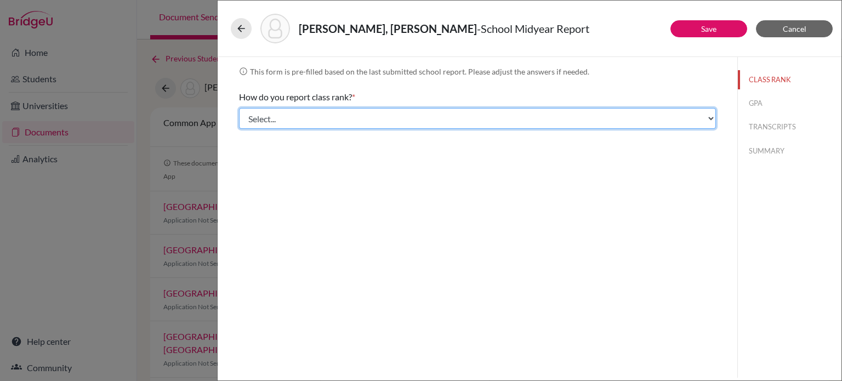
click at [515, 114] on select "Select... Exact Decile Quintile Quartile None" at bounding box center [477, 118] width 477 height 21
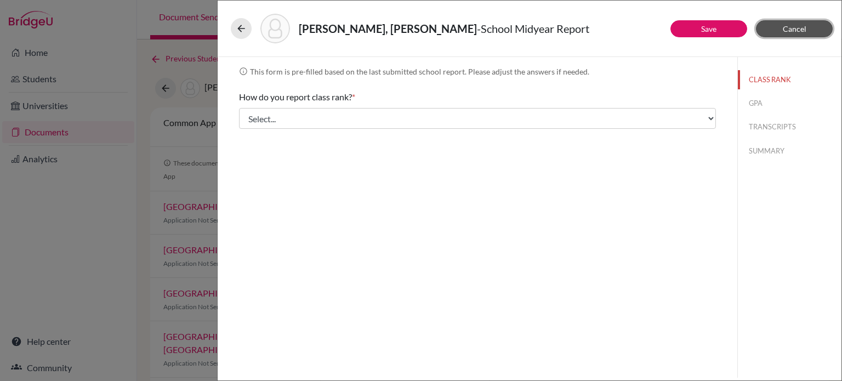
click at [789, 32] on span "Cancel" at bounding box center [795, 28] width 24 height 9
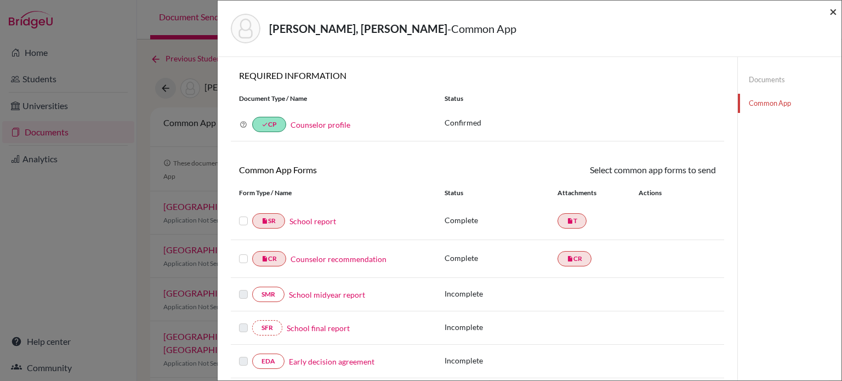
click at [833, 12] on span "×" at bounding box center [833, 11] width 8 height 16
